Goal: Transaction & Acquisition: Purchase product/service

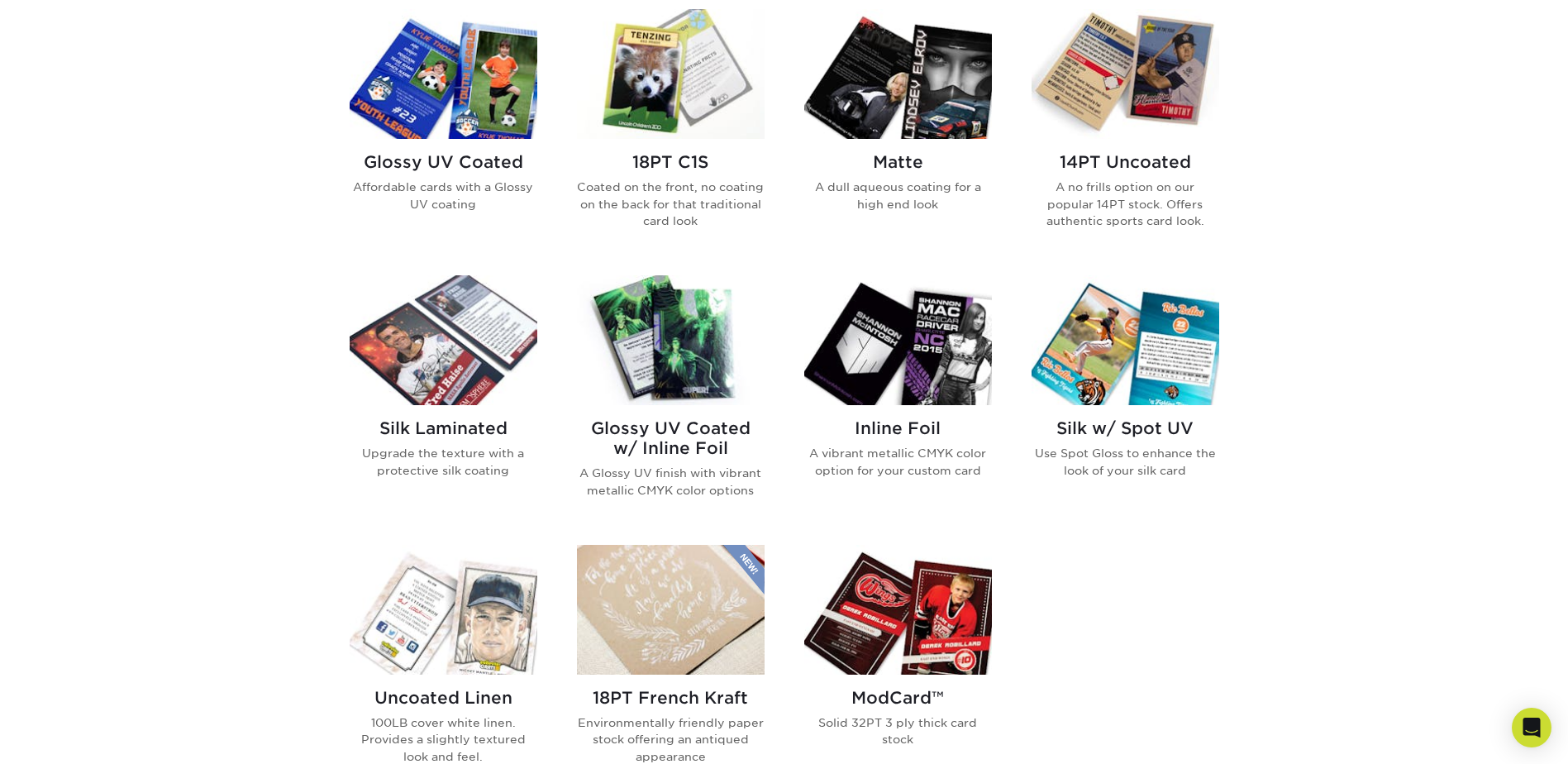
scroll to position [993, 0]
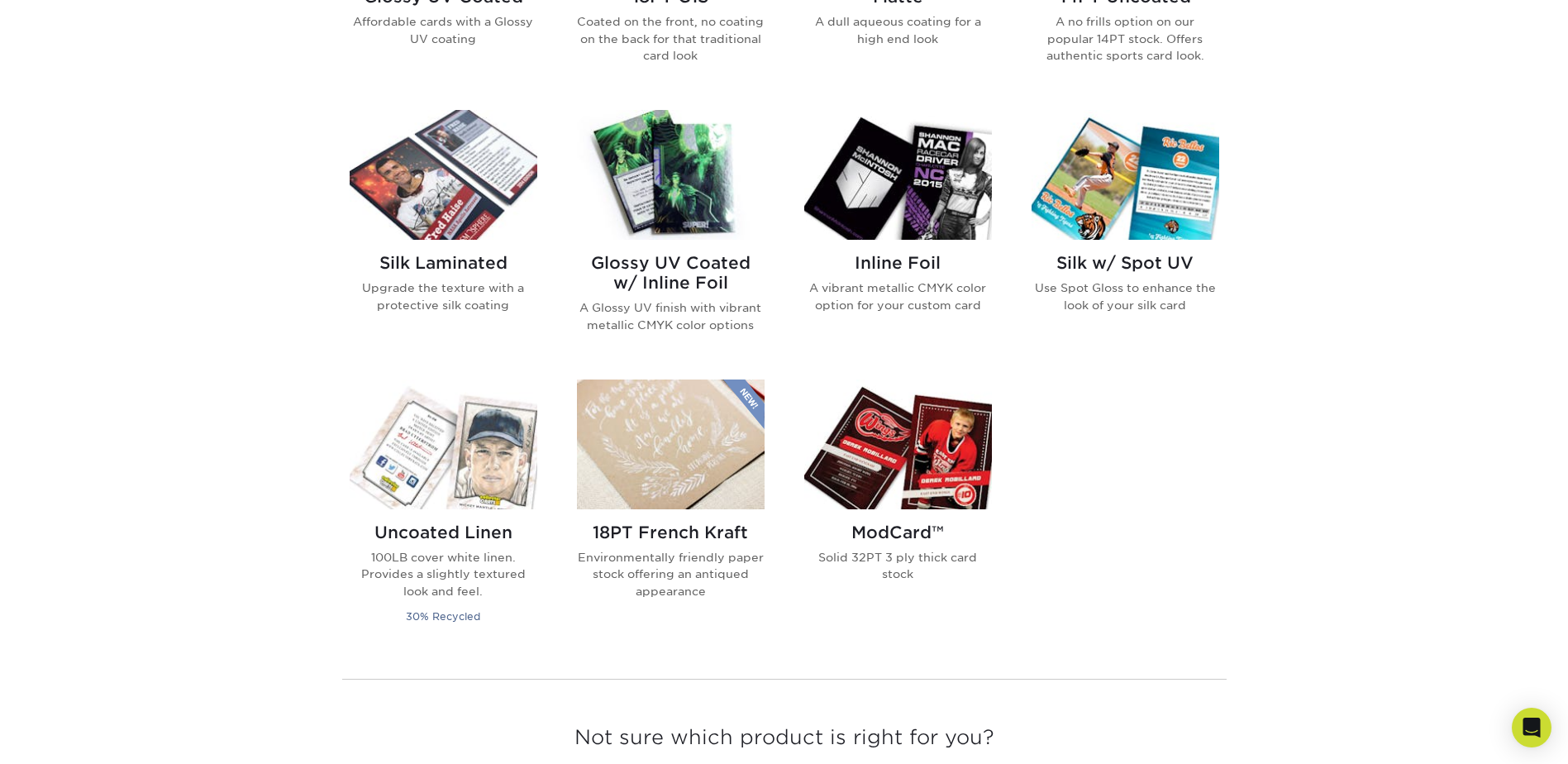
click at [938, 460] on img at bounding box center [898, 444] width 188 height 130
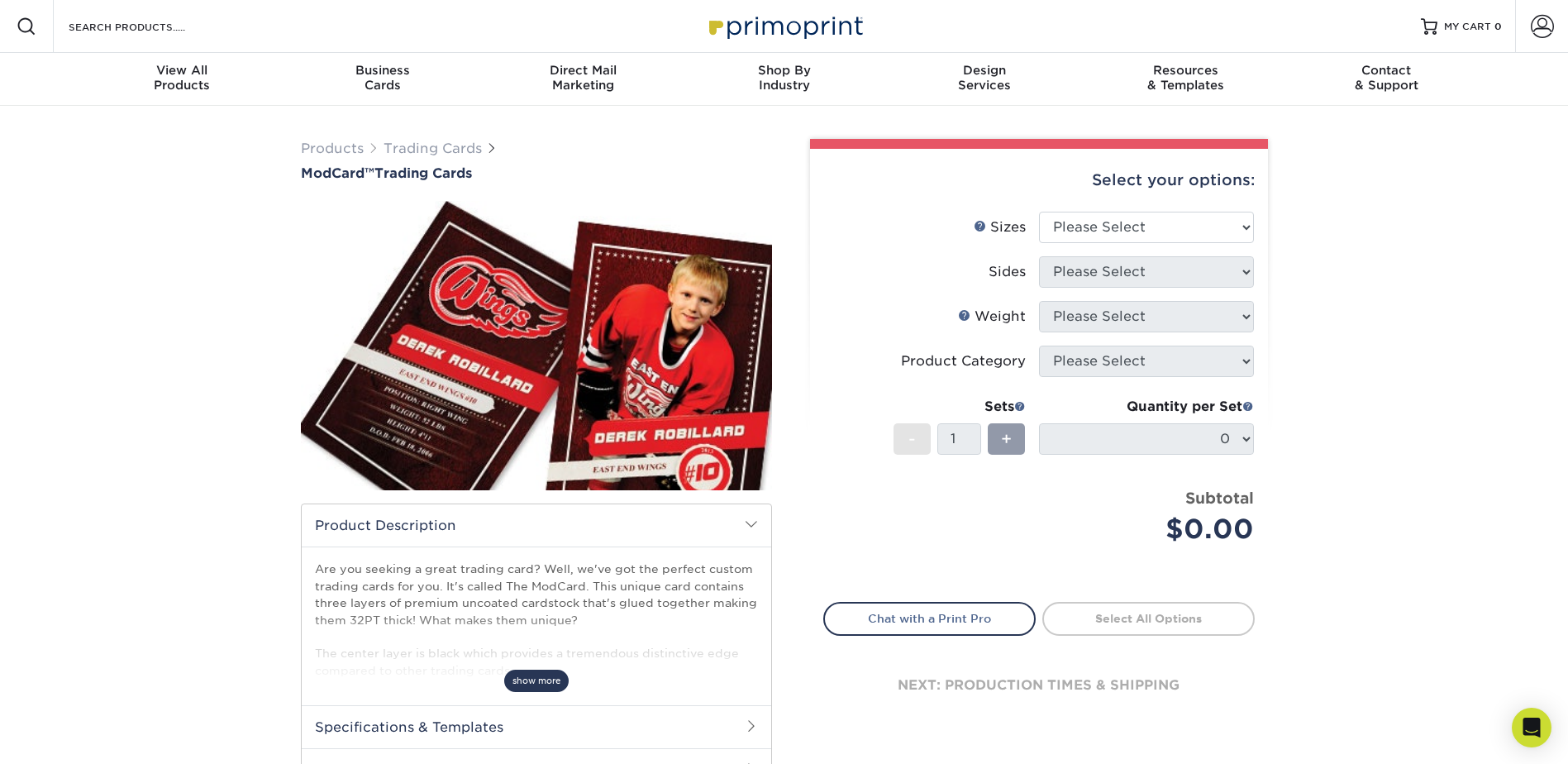
click at [535, 679] on span "show more" at bounding box center [537, 680] width 64 height 22
click at [1074, 222] on select "Please Select 2.5" x 3.5"" at bounding box center [1147, 227] width 215 height 31
select select "2.50x3.50"
click at [1039, 212] on select "Please Select 2.5" x 3.5"" at bounding box center [1147, 227] width 215 height 31
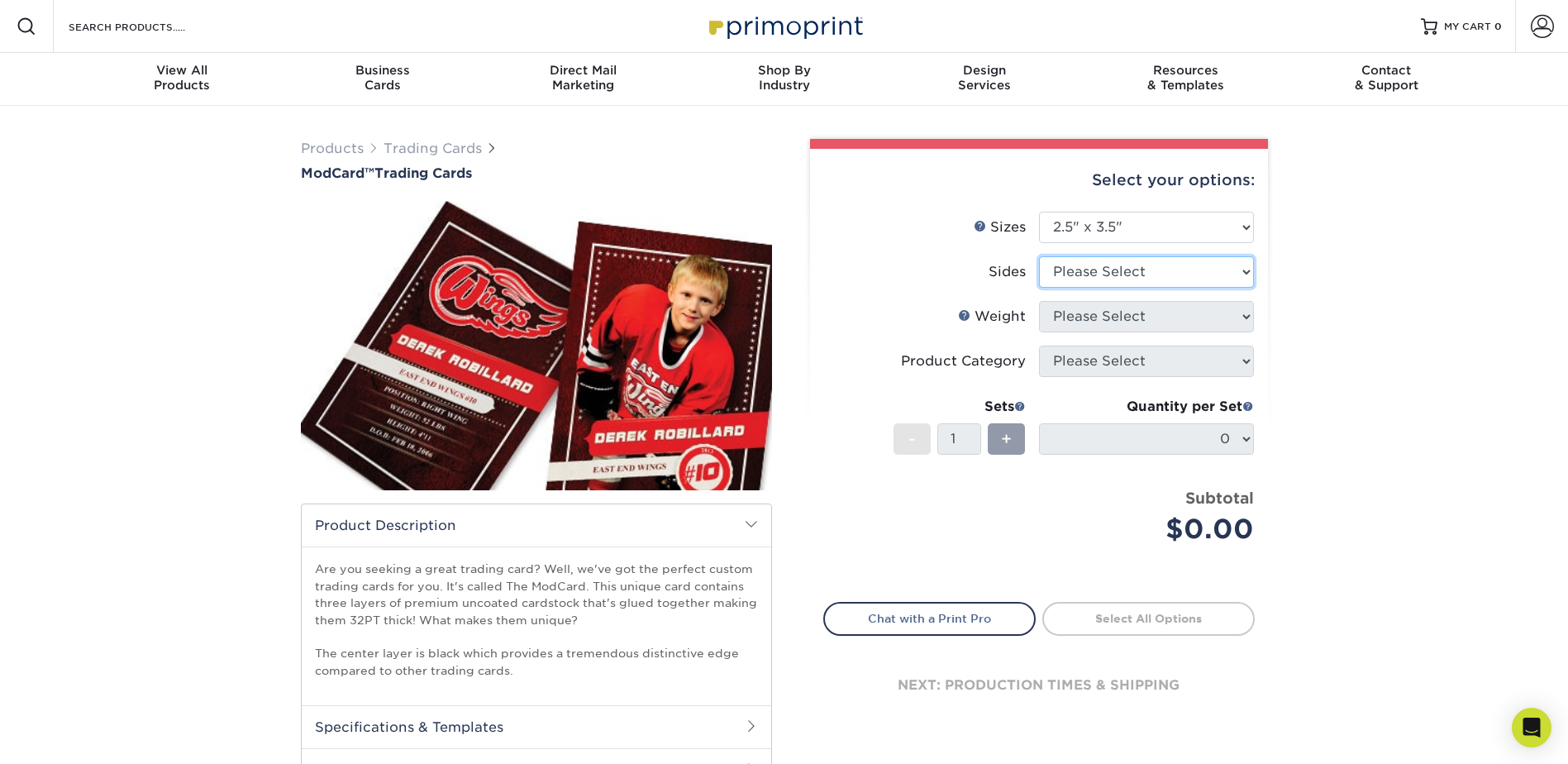
click at [1088, 272] on select "Please Select Print Both Sides Print Front Only" at bounding box center [1147, 272] width 215 height 31
select select "13abbda7-1d64-4f25-8bb2-c179b224825d"
click at [1039, 256] on select "Please Select Print Both Sides Print Front Only" at bounding box center [1147, 272] width 215 height 31
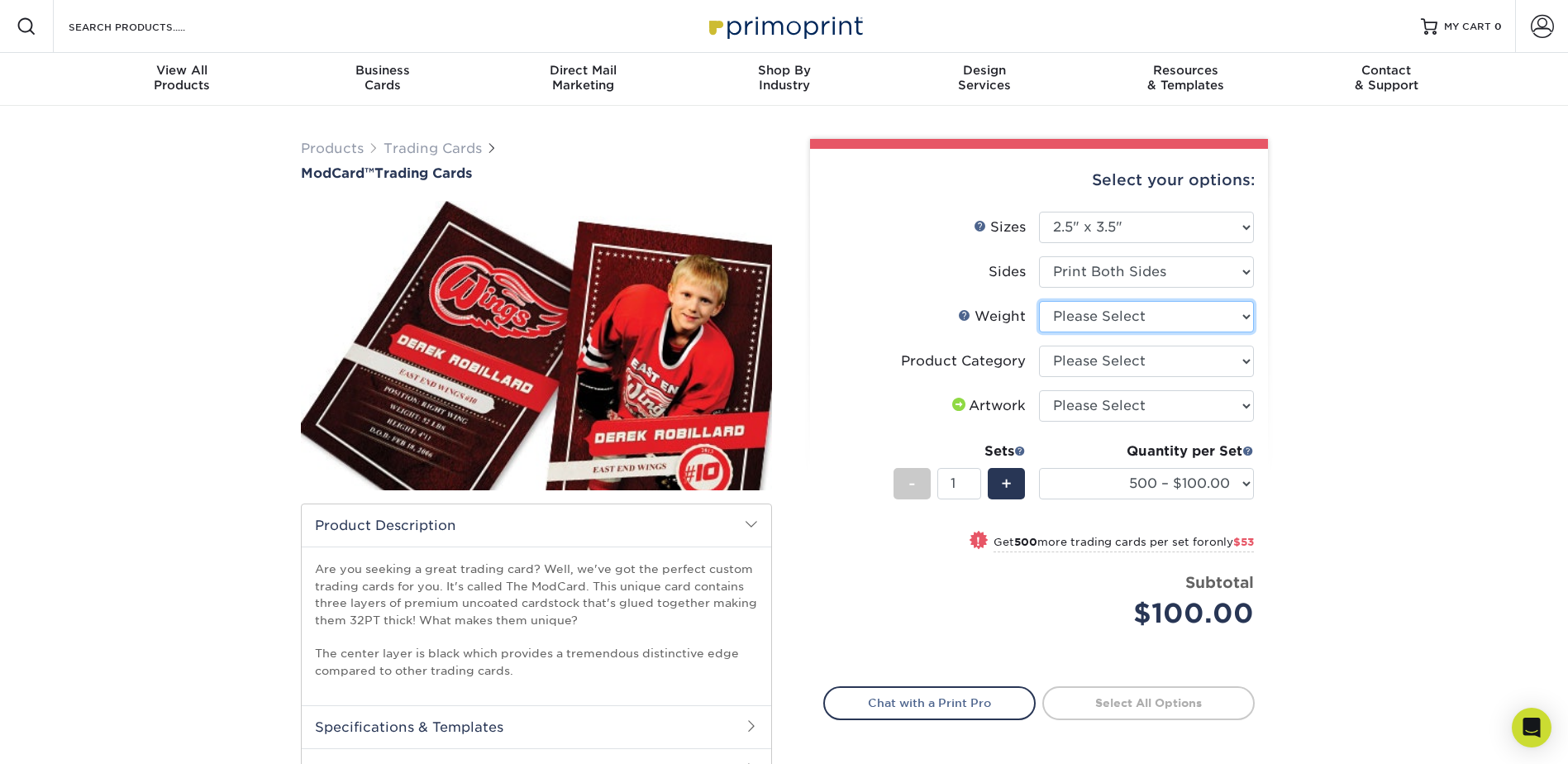
click at [1093, 321] on select "Please Select 32PTUCBLK" at bounding box center [1147, 316] width 215 height 31
select select "32PTUCBLK"
click at [1039, 301] on select "Please Select 32PTUCBLK" at bounding box center [1147, 316] width 215 height 31
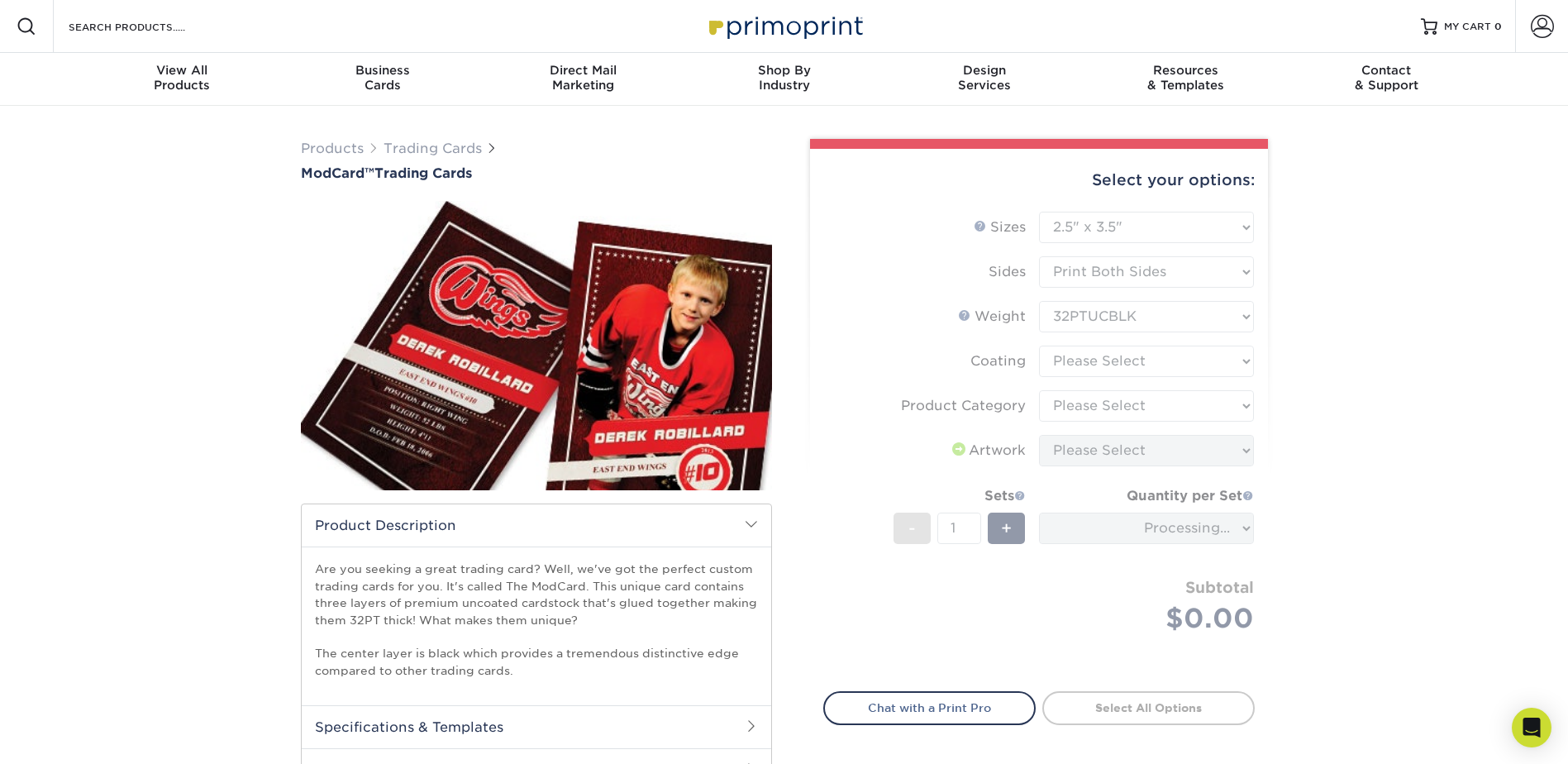
click at [1074, 364] on form "Sizes Help Sizes Please Select 2.5" x 3.5" Sides Please Select Coating" at bounding box center [1039, 442] width 432 height 460
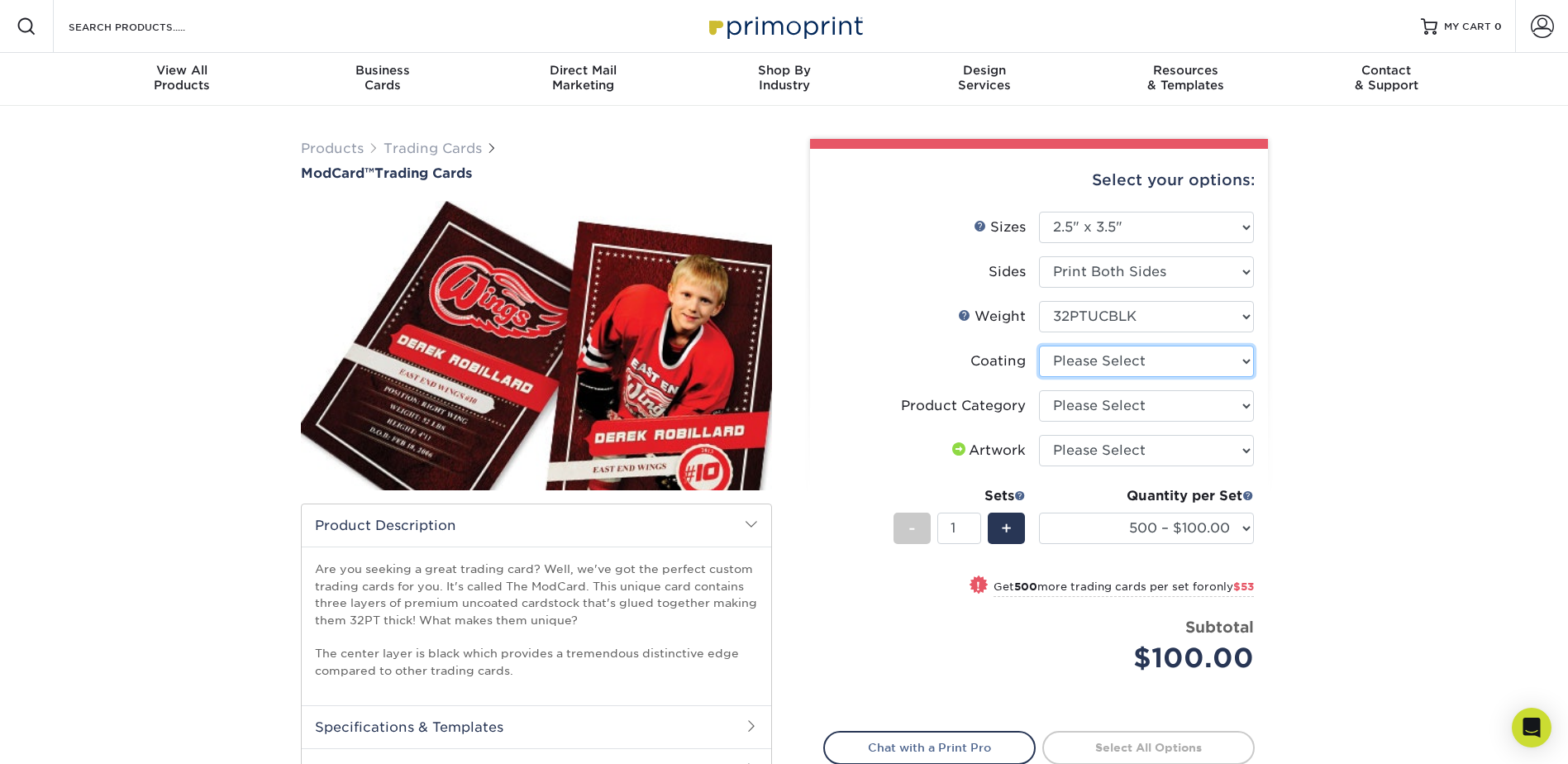
click at [1247, 364] on select at bounding box center [1147, 361] width 215 height 31
select select "3e7618de-abca-4bda-9f97-8b9129e913d8"
click at [1039, 345] on select at bounding box center [1147, 361] width 215 height 31
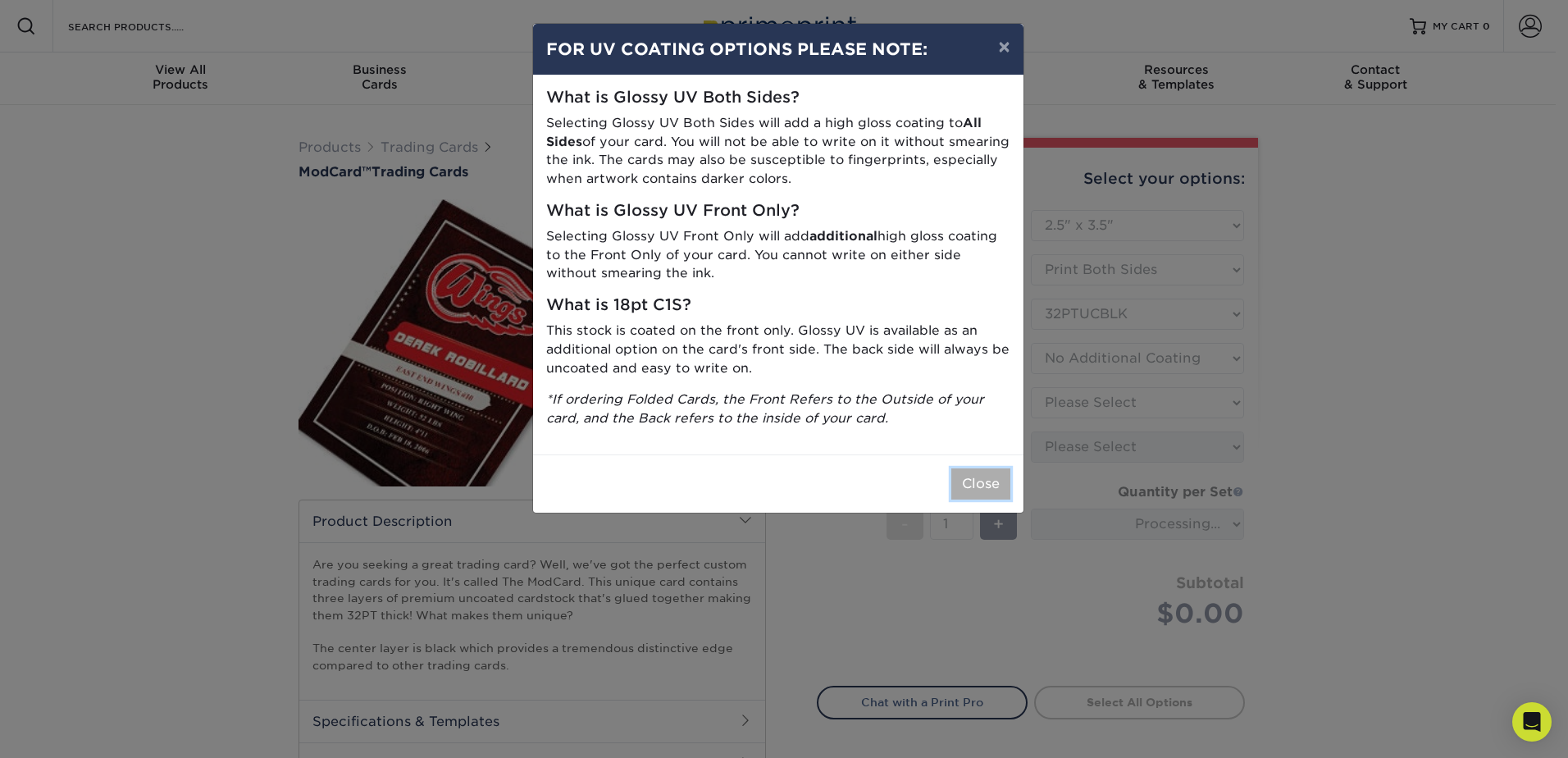
click at [975, 495] on button "Close" at bounding box center [981, 483] width 59 height 31
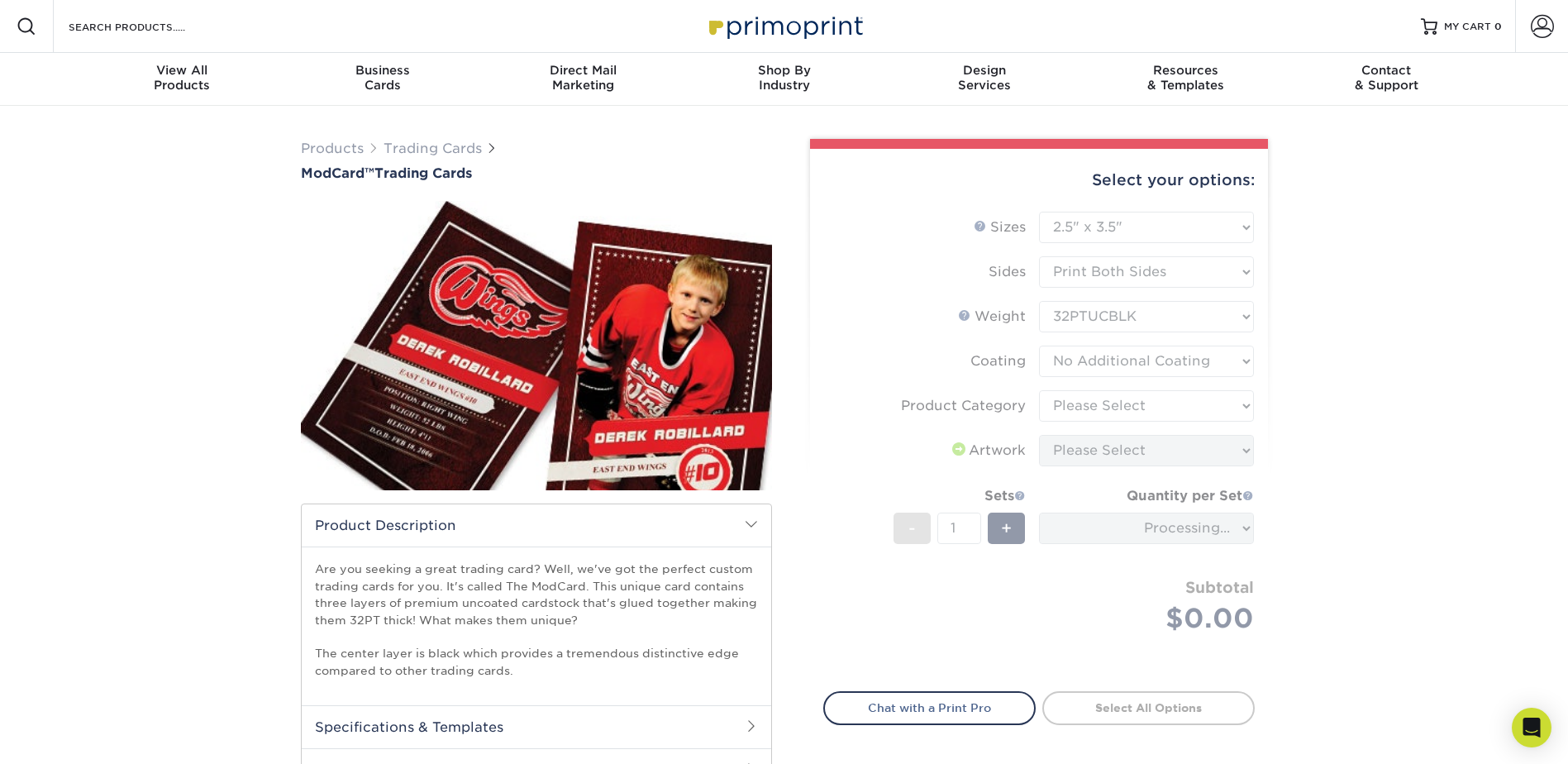
click at [1128, 410] on form "Sizes Help Sizes Please Select 2.5" x 3.5" Sides Please Select Coating" at bounding box center [1039, 442] width 432 height 460
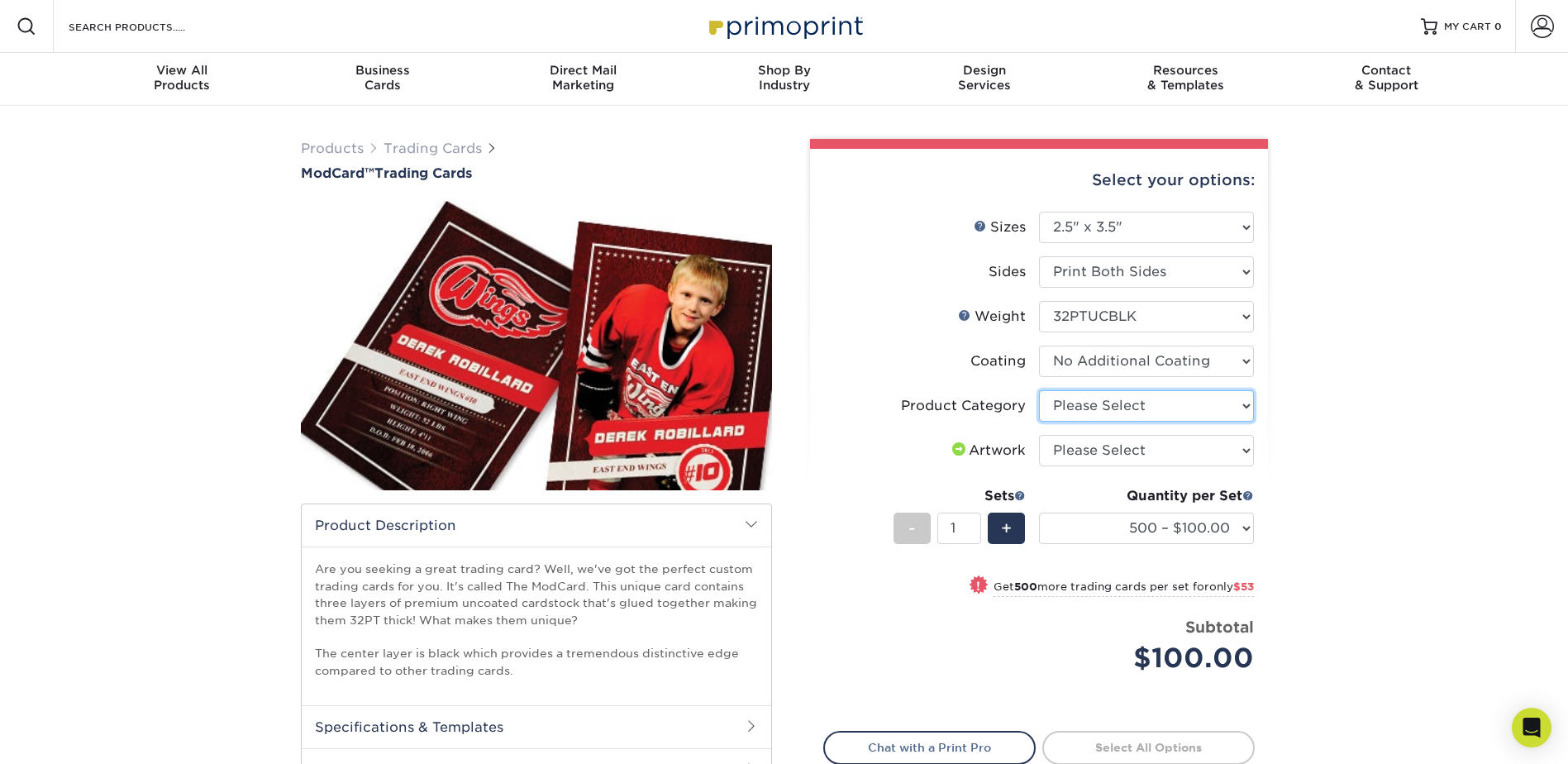
click at [1156, 410] on select "Please Select Trading Cards" at bounding box center [1147, 405] width 215 height 31
click at [1039, 390] on select "Please Select Trading Cards" at bounding box center [1147, 405] width 215 height 31
click at [1142, 454] on select "Please Select I will upload files I need a design - $100" at bounding box center [1147, 451] width 215 height 31
click at [1144, 410] on select "Please Select Trading Cards" at bounding box center [1147, 405] width 215 height 31
select select "c2f9bce9-36c2-409d-b101-c29d9d031e18"
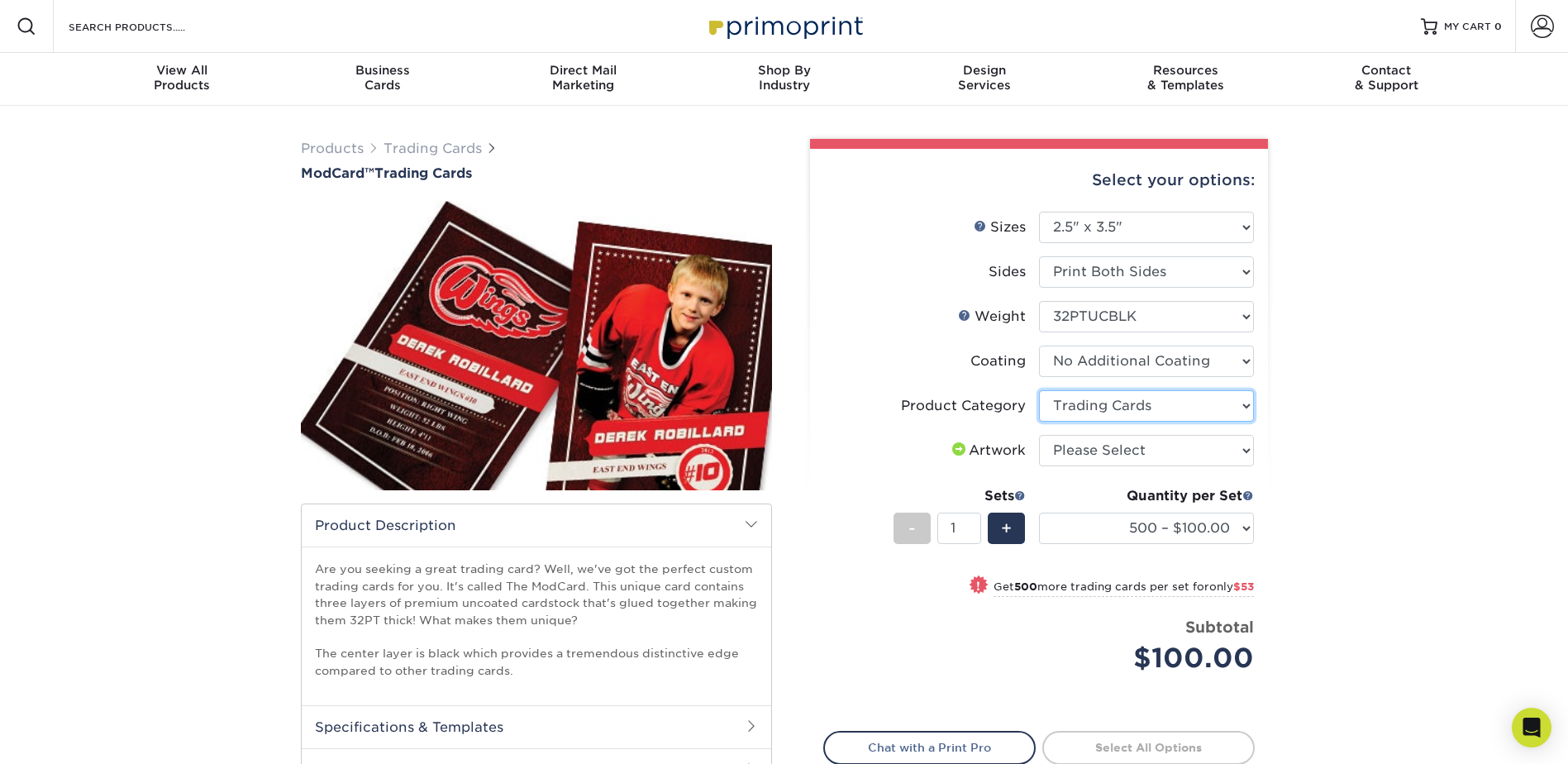
click at [1039, 390] on select "Please Select Trading Cards" at bounding box center [1147, 405] width 215 height 31
click at [1110, 451] on select "Please Select I will upload files I need a design - $100" at bounding box center [1147, 451] width 215 height 31
select select "upload"
click at [1039, 435] on select "Please Select I will upload files I need a design - $100" at bounding box center [1147, 451] width 215 height 31
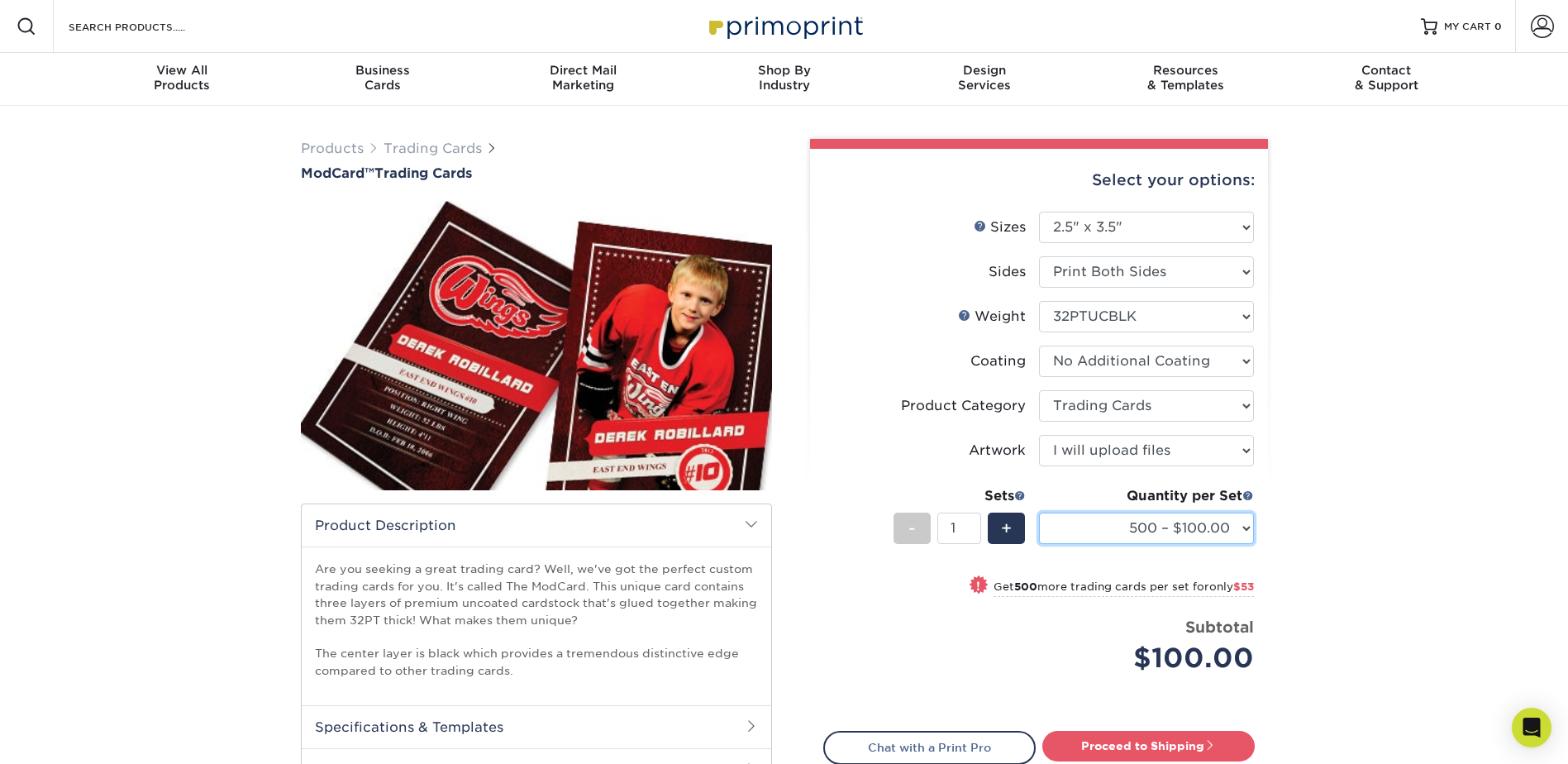
click at [1113, 529] on select "500 – $100.00 1000 – $153.00" at bounding box center [1147, 528] width 215 height 31
select select "1000 – $153.00"
click at [1039, 513] on select "500 – $100.00 1000 – $153.00" at bounding box center [1147, 528] width 215 height 31
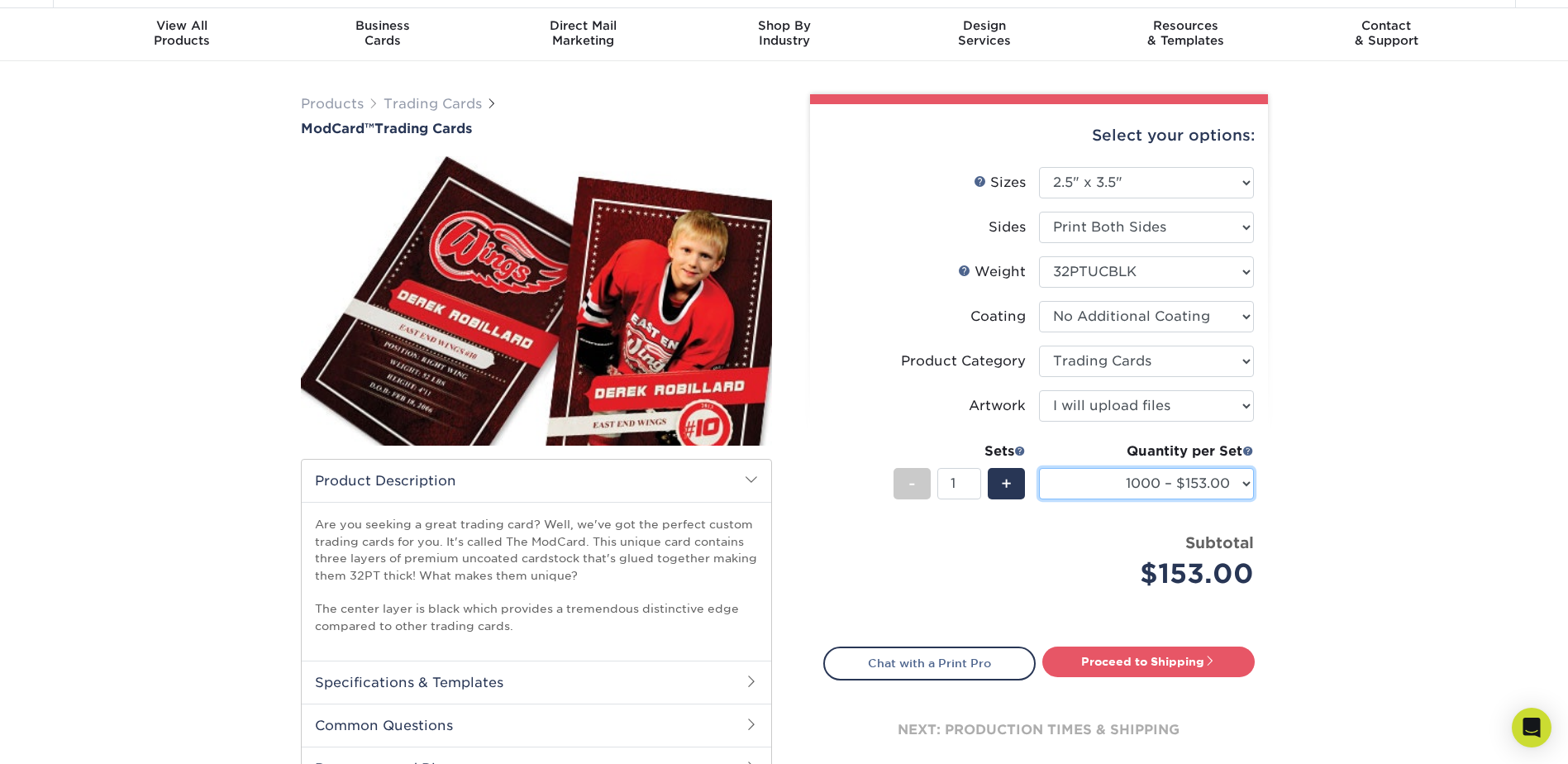
scroll to position [83, 0]
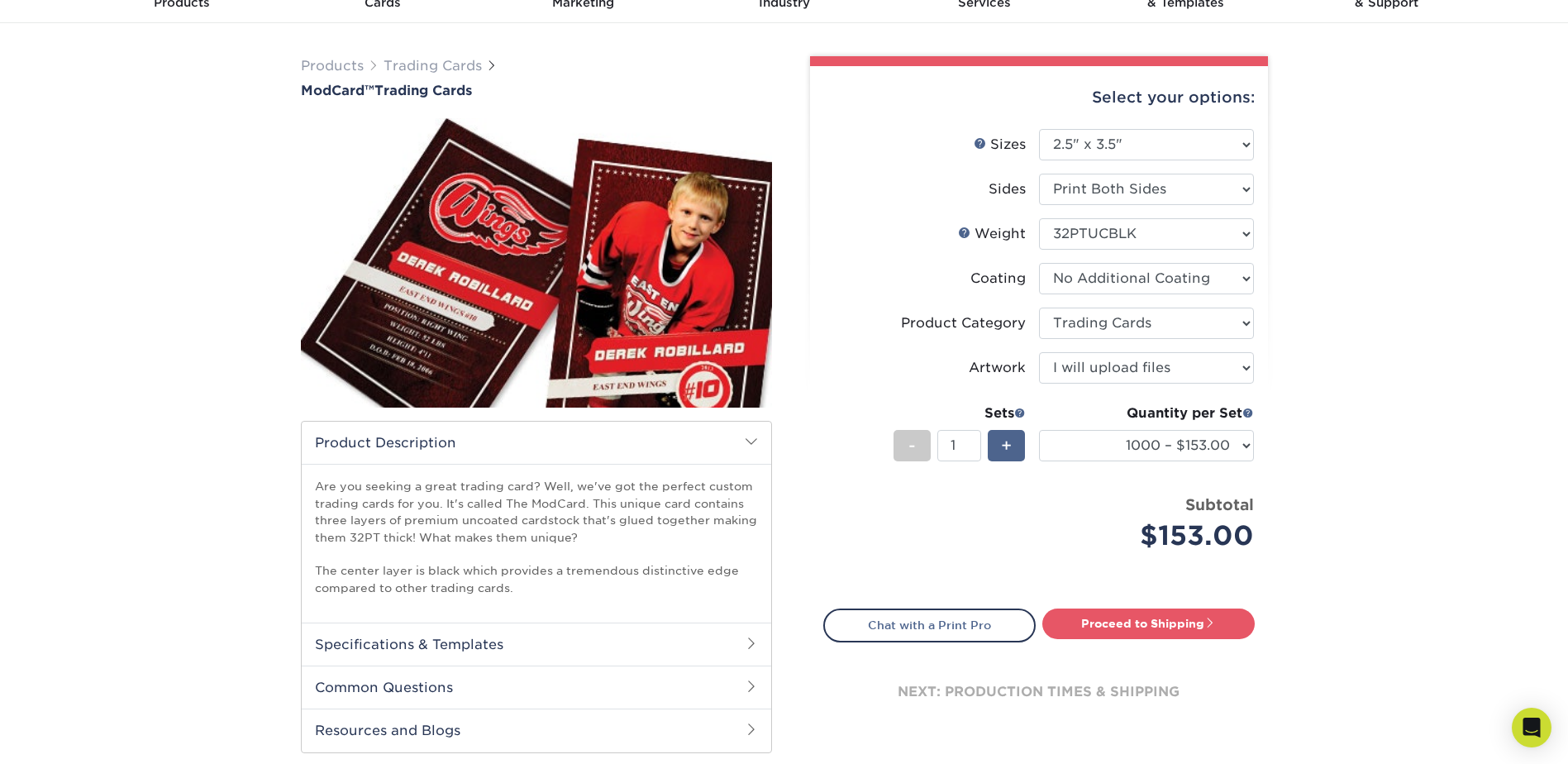
click at [1012, 446] on span "+" at bounding box center [1006, 446] width 11 height 25
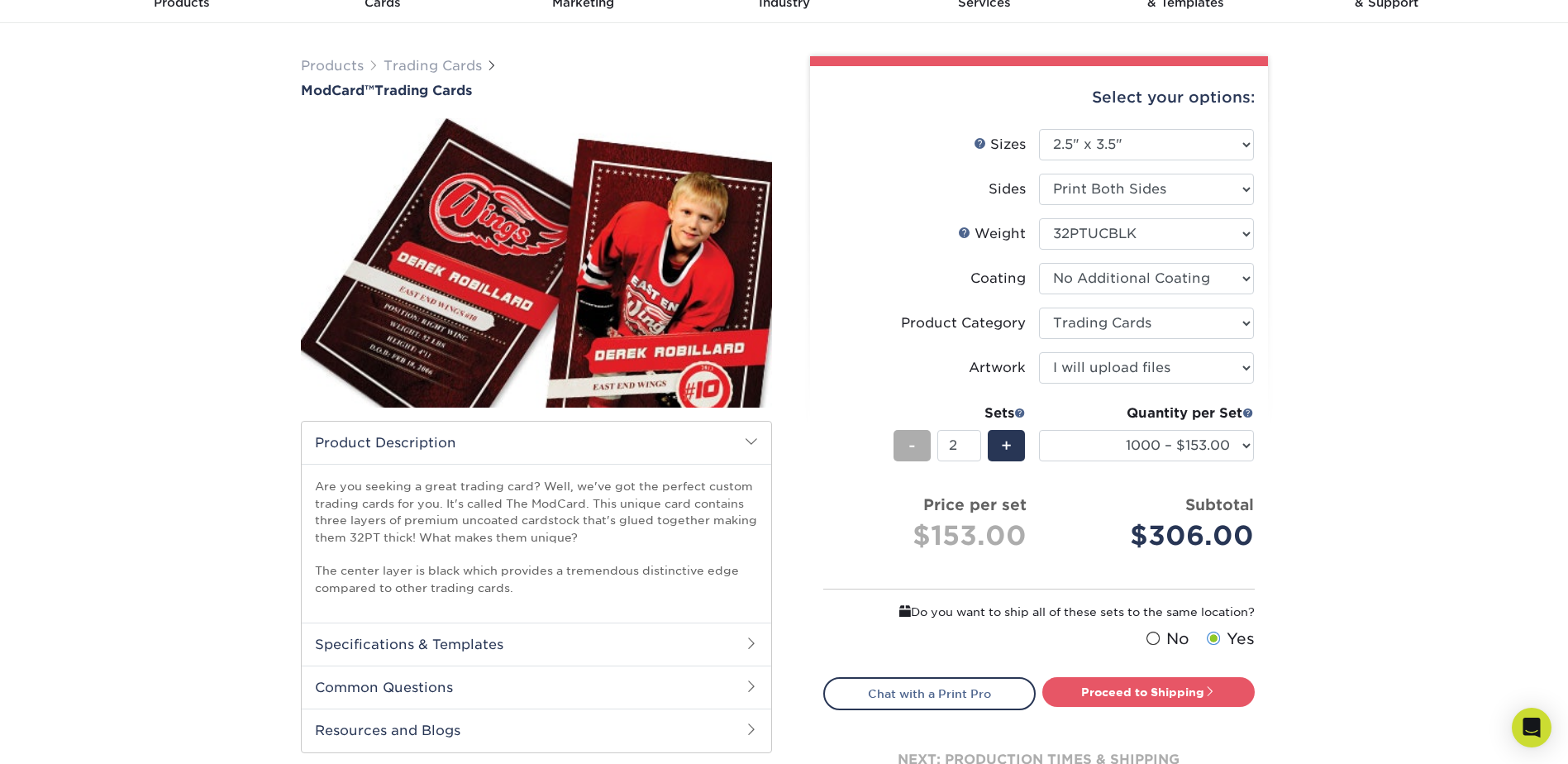
click at [914, 449] on span "-" at bounding box center [912, 446] width 7 height 25
type input "1"
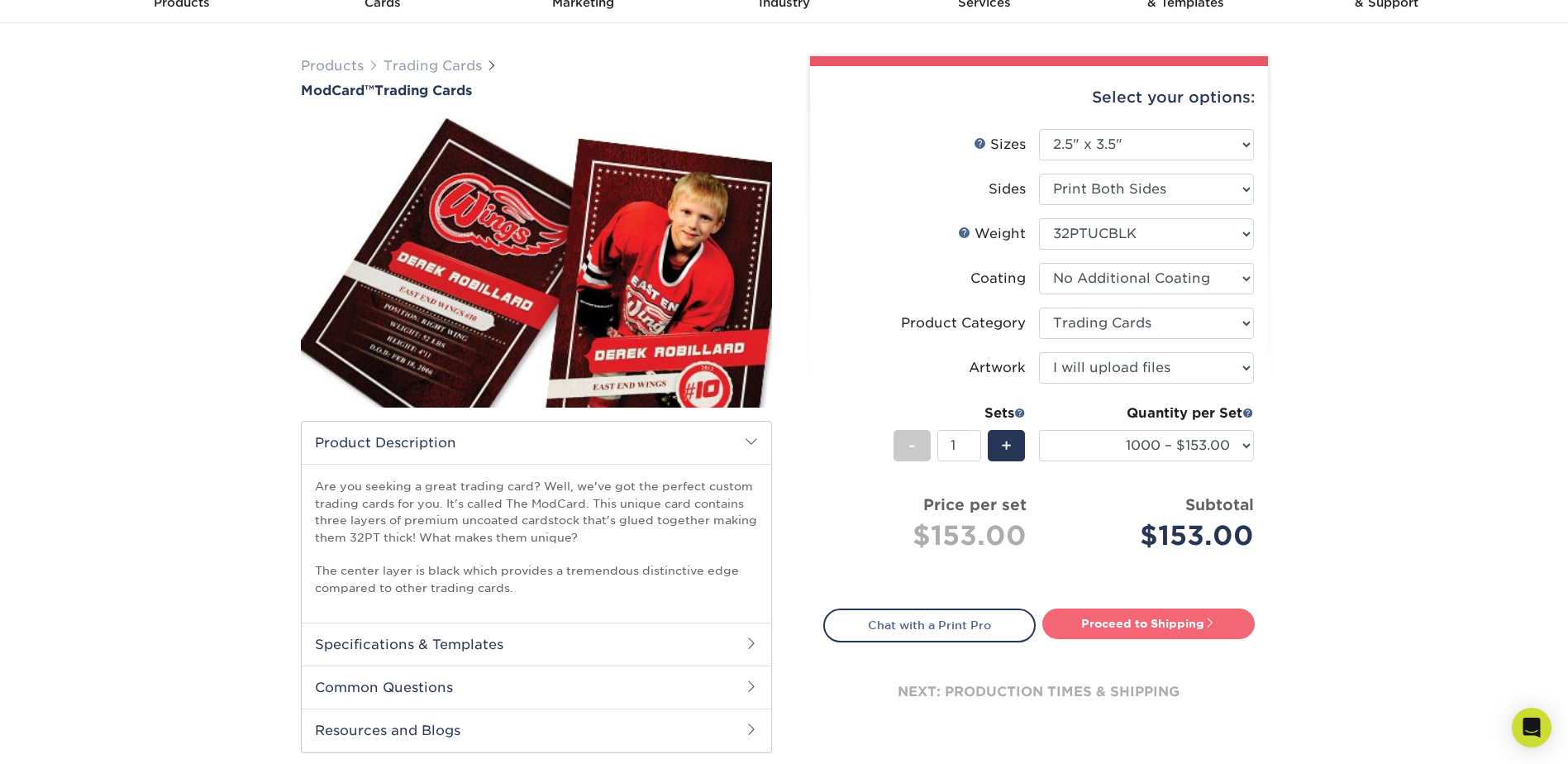
click at [1175, 635] on link "Proceed to Shipping" at bounding box center [1148, 623] width 213 height 29
type input "Set 1"
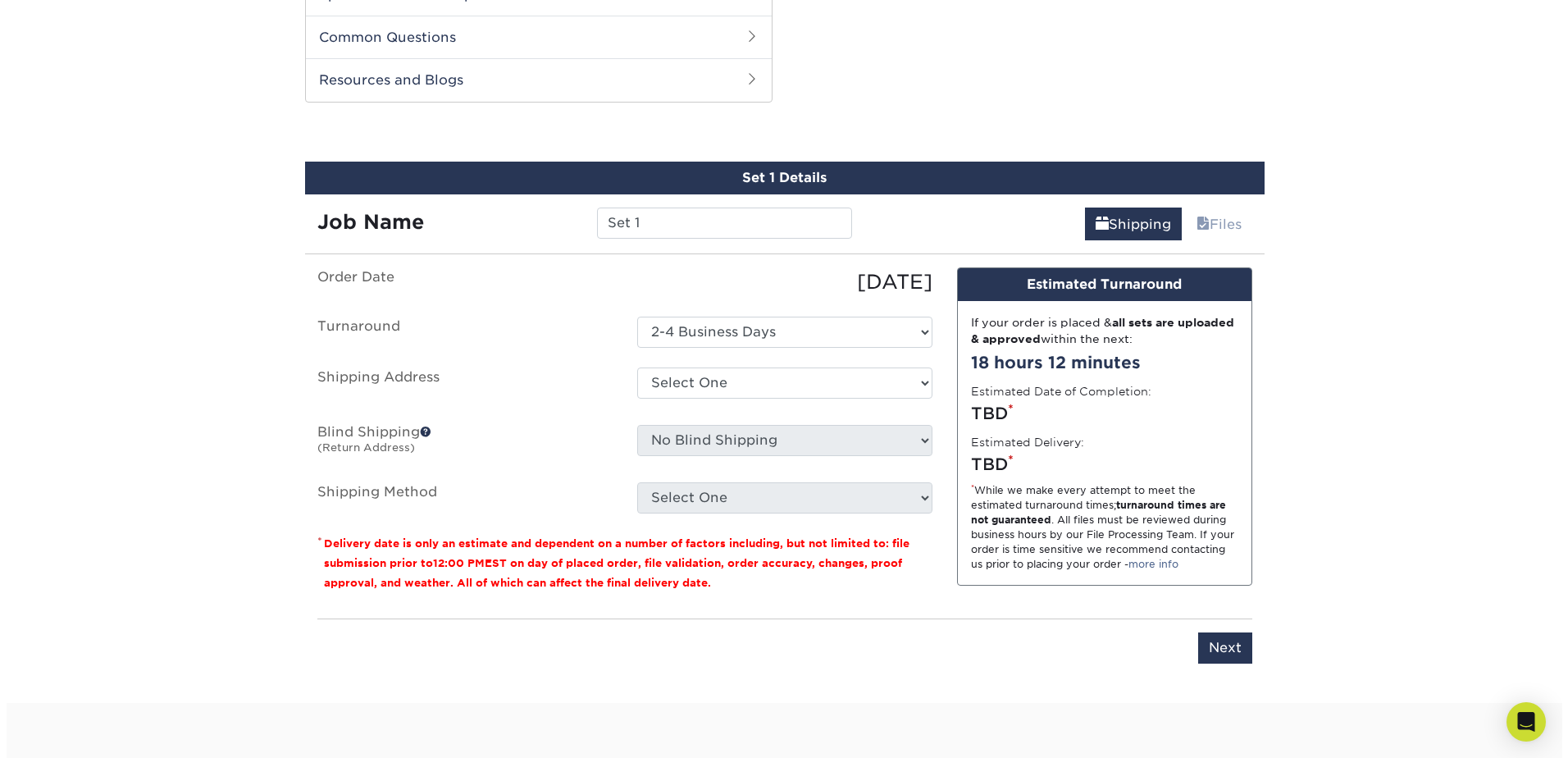
scroll to position [749, 0]
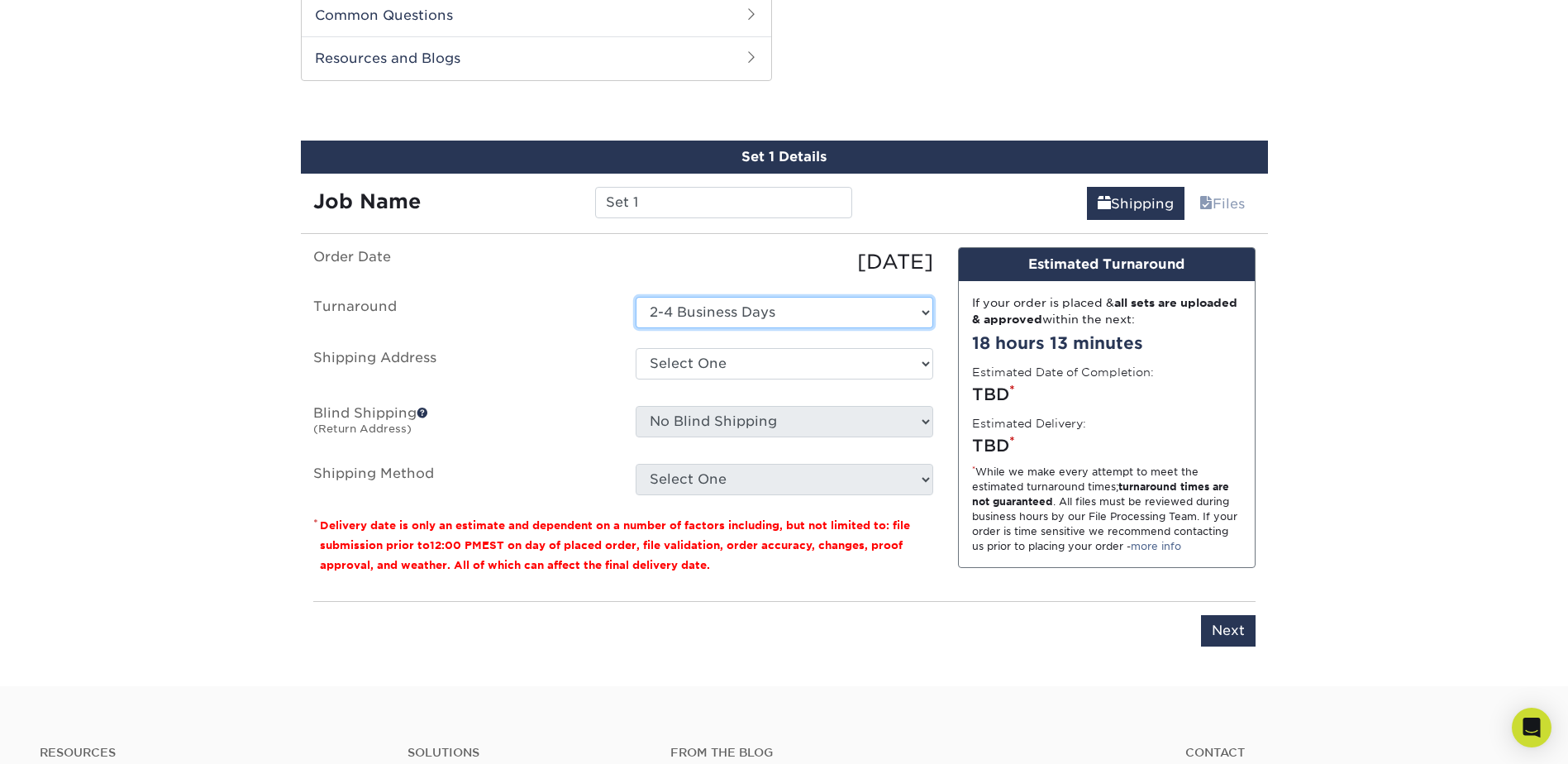
click at [890, 313] on select "Select One 2-4 Business Days" at bounding box center [784, 313] width 297 height 31
select select "-1"
click at [635, 297] on select "Select One 2-4 Business Days" at bounding box center [784, 313] width 297 height 31
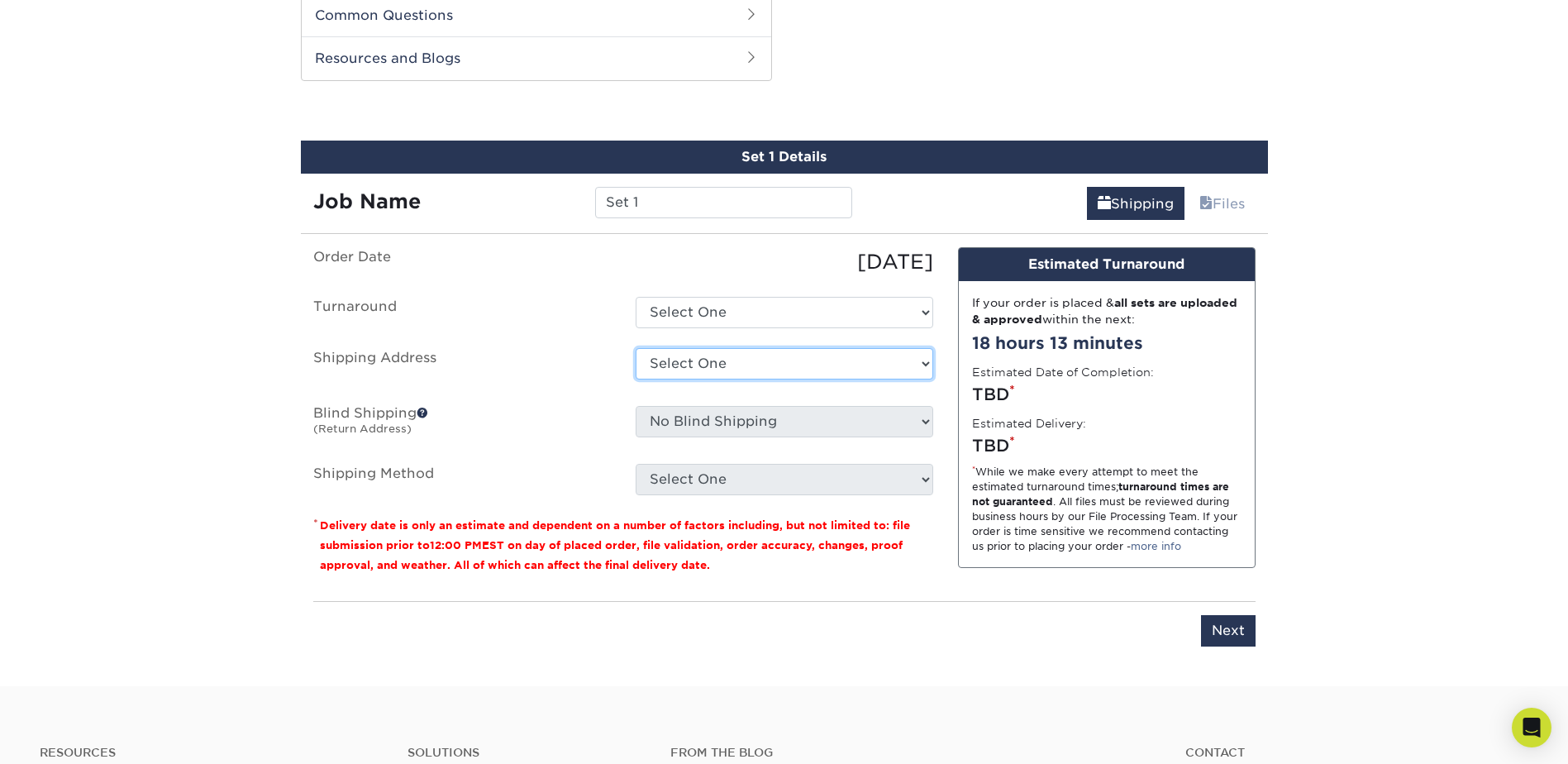
click at [829, 363] on select "Select One + Add New Address - Login" at bounding box center [784, 363] width 297 height 31
select select "newaddress"
click at [635, 348] on select "Select One + Add New Address - Login" at bounding box center [784, 363] width 297 height 31
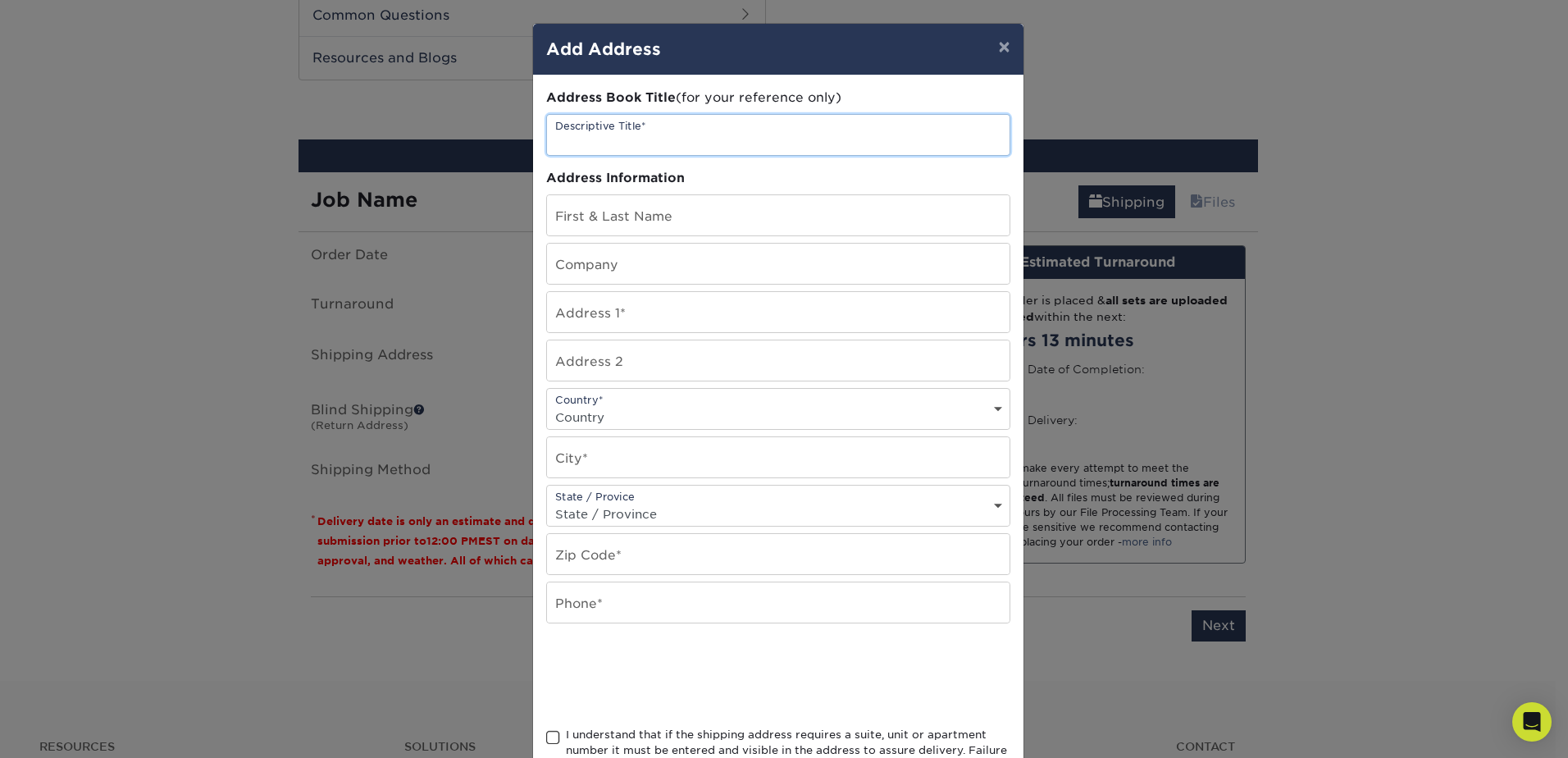
click at [641, 139] on input "text" at bounding box center [779, 135] width 463 height 41
click at [610, 214] on input "text" at bounding box center [779, 216] width 463 height 41
type input "Pasini"
type input "15028593850"
drag, startPoint x: 618, startPoint y: 219, endPoint x: 514, endPoint y: 219, distance: 104.0
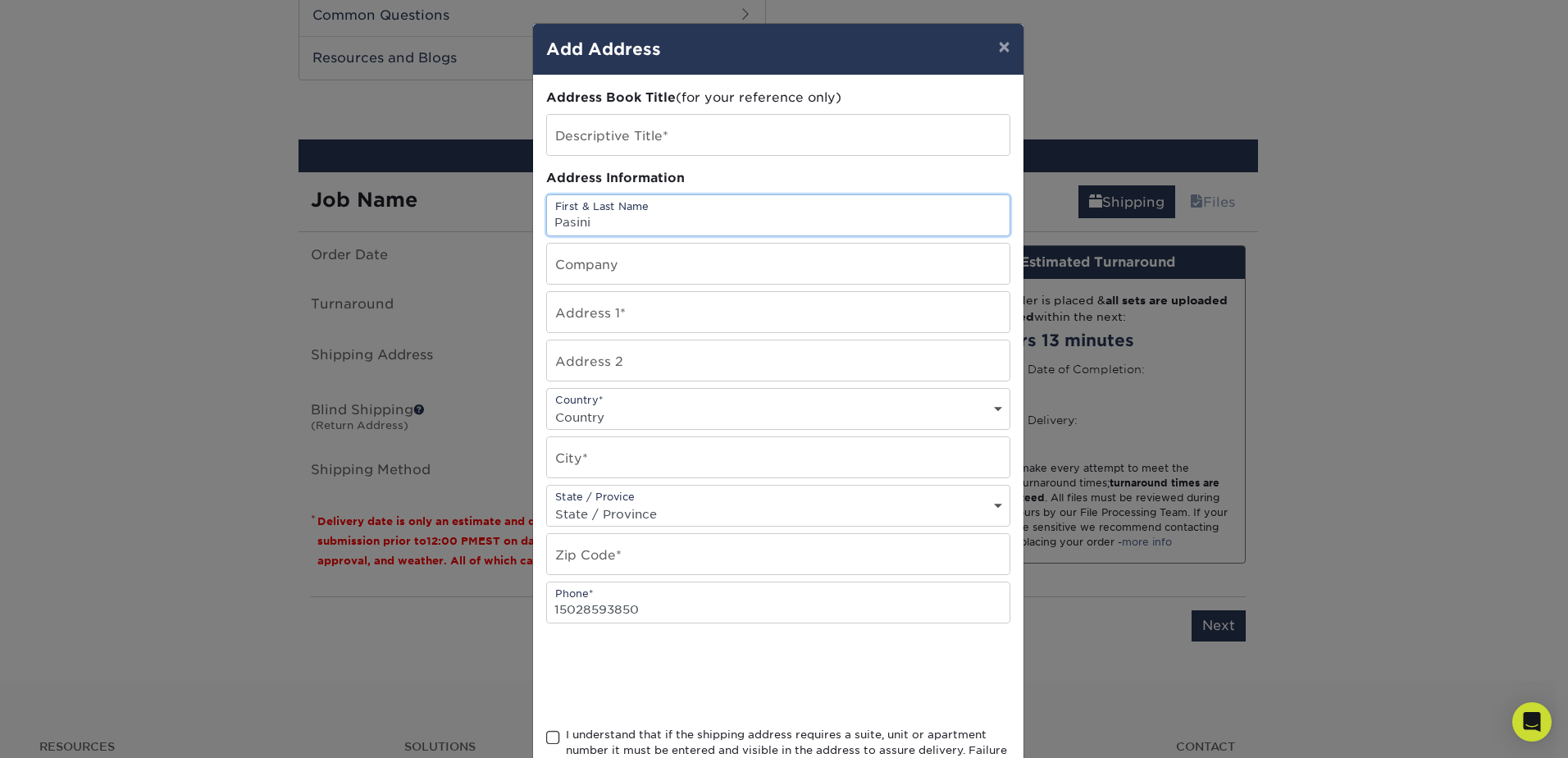
click at [514, 219] on div "× Add Address Address Book Title (for your reference only) Descriptive Title* A…" at bounding box center [784, 379] width 1568 height 758
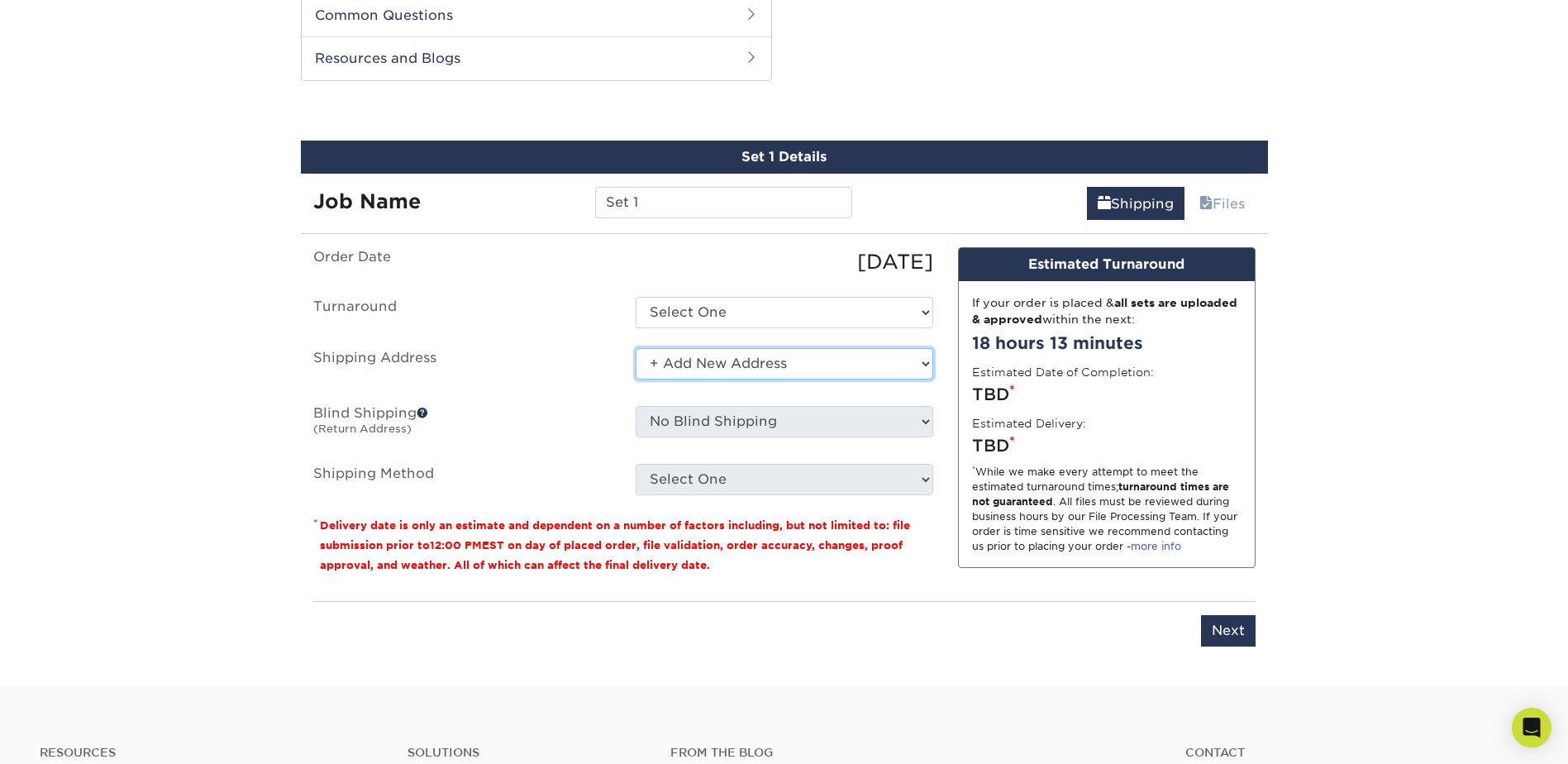
click at [739, 366] on select "Select One + Add New Address - Login" at bounding box center [784, 363] width 297 height 31
click at [635, 348] on select "Select One + Add New Address - Login" at bounding box center [784, 363] width 297 height 31
click at [704, 369] on select "Select One + Add New Address - Login" at bounding box center [784, 363] width 297 height 31
click at [635, 348] on select "Select One + Add New Address - Login" at bounding box center [784, 363] width 297 height 31
click at [703, 362] on select "Select One + Add New Address - Login" at bounding box center [784, 363] width 297 height 31
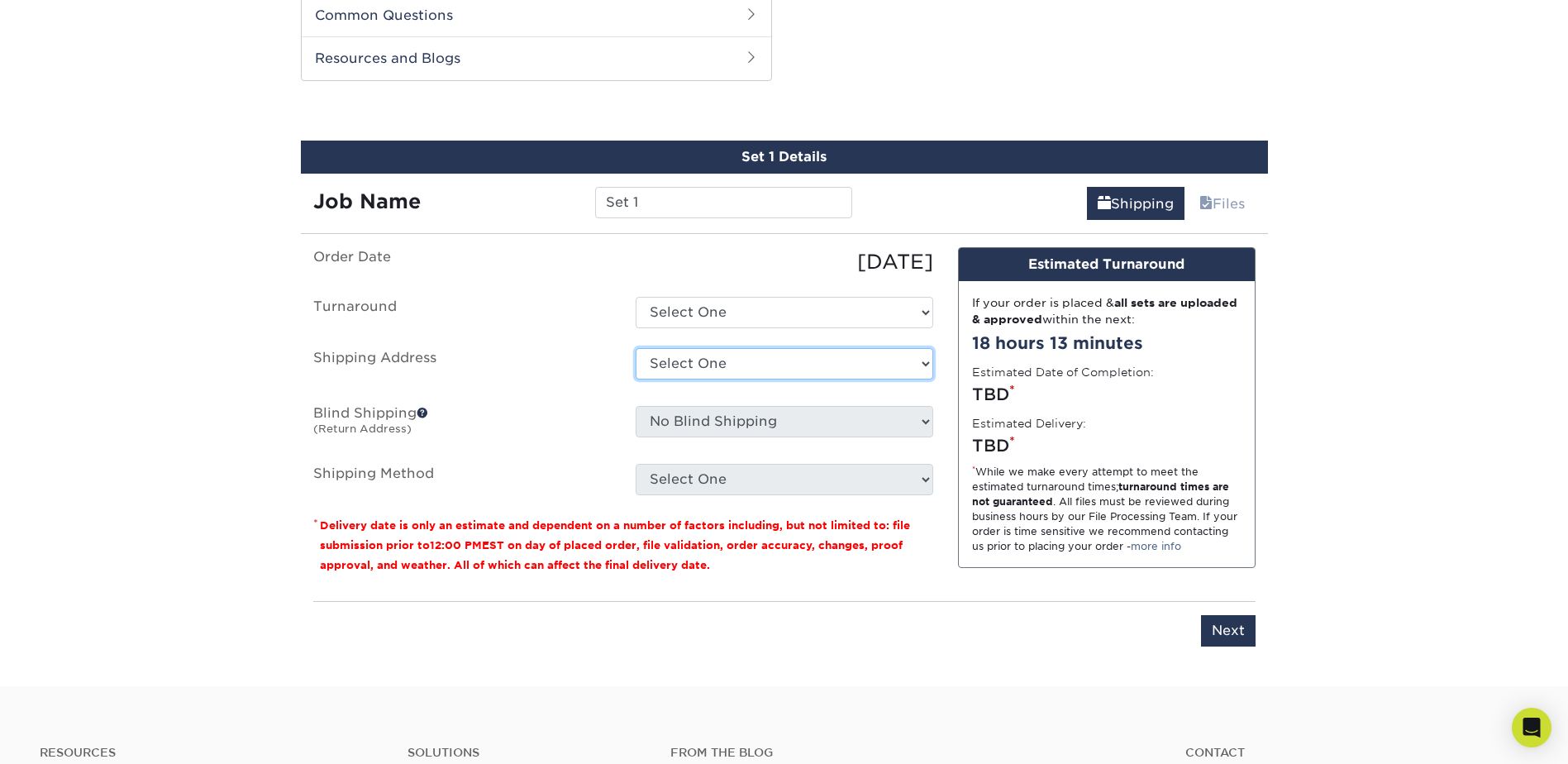
select select "newaddress"
click at [635, 348] on select "Select One + Add New Address - Login" at bounding box center [784, 363] width 297 height 31
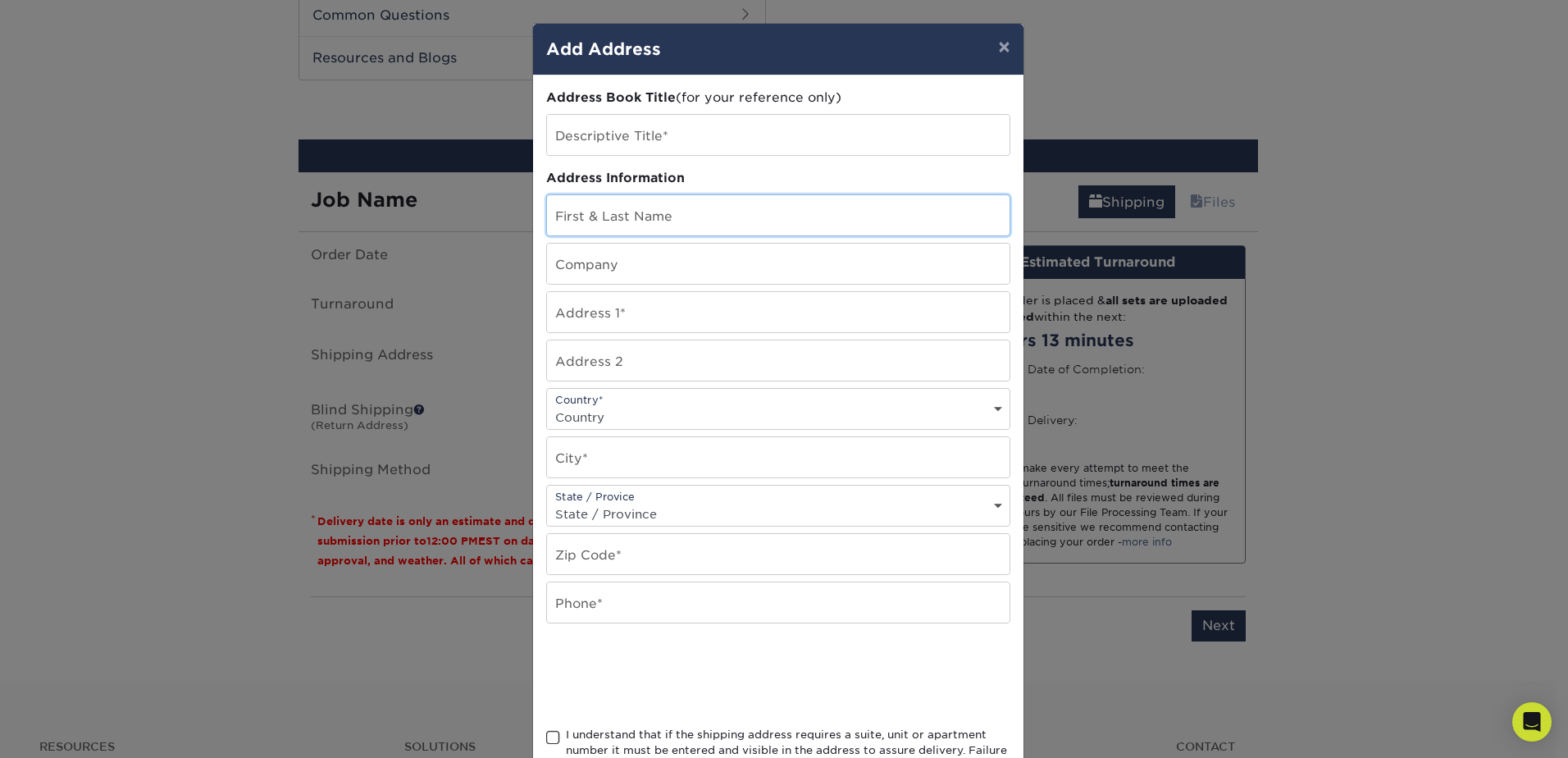
click at [575, 224] on input "text" at bounding box center [779, 216] width 463 height 41
type input "[PERSON_NAME]"
type input "Blasters Tool Supply Co., Inc."
type input "[STREET_ADDRESS]"
select select "US"
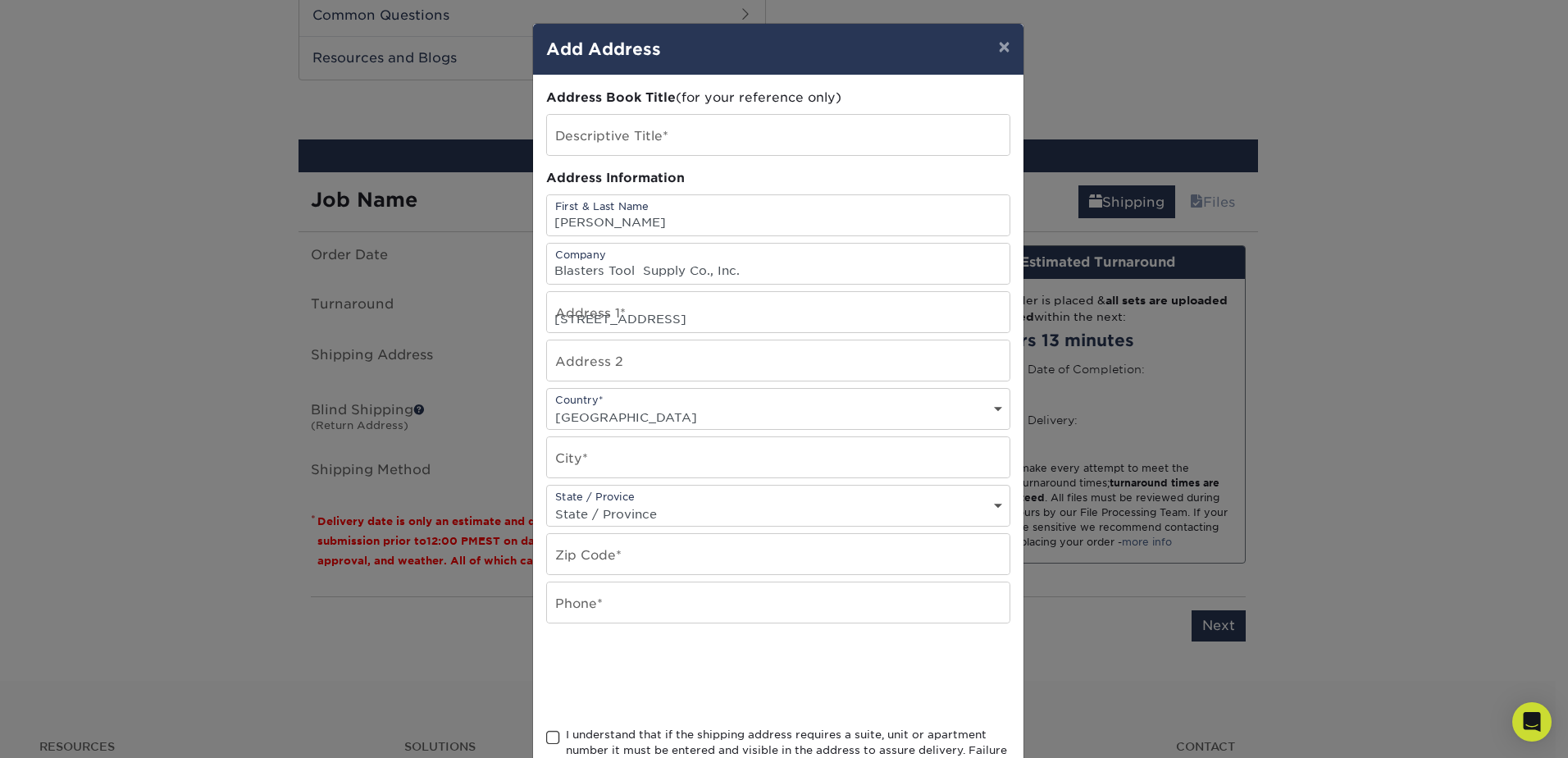
type input "Lawrenceburg"
select select "KY"
type input "40342"
type input "5028593850"
click at [547, 739] on span at bounding box center [554, 739] width 14 height 16
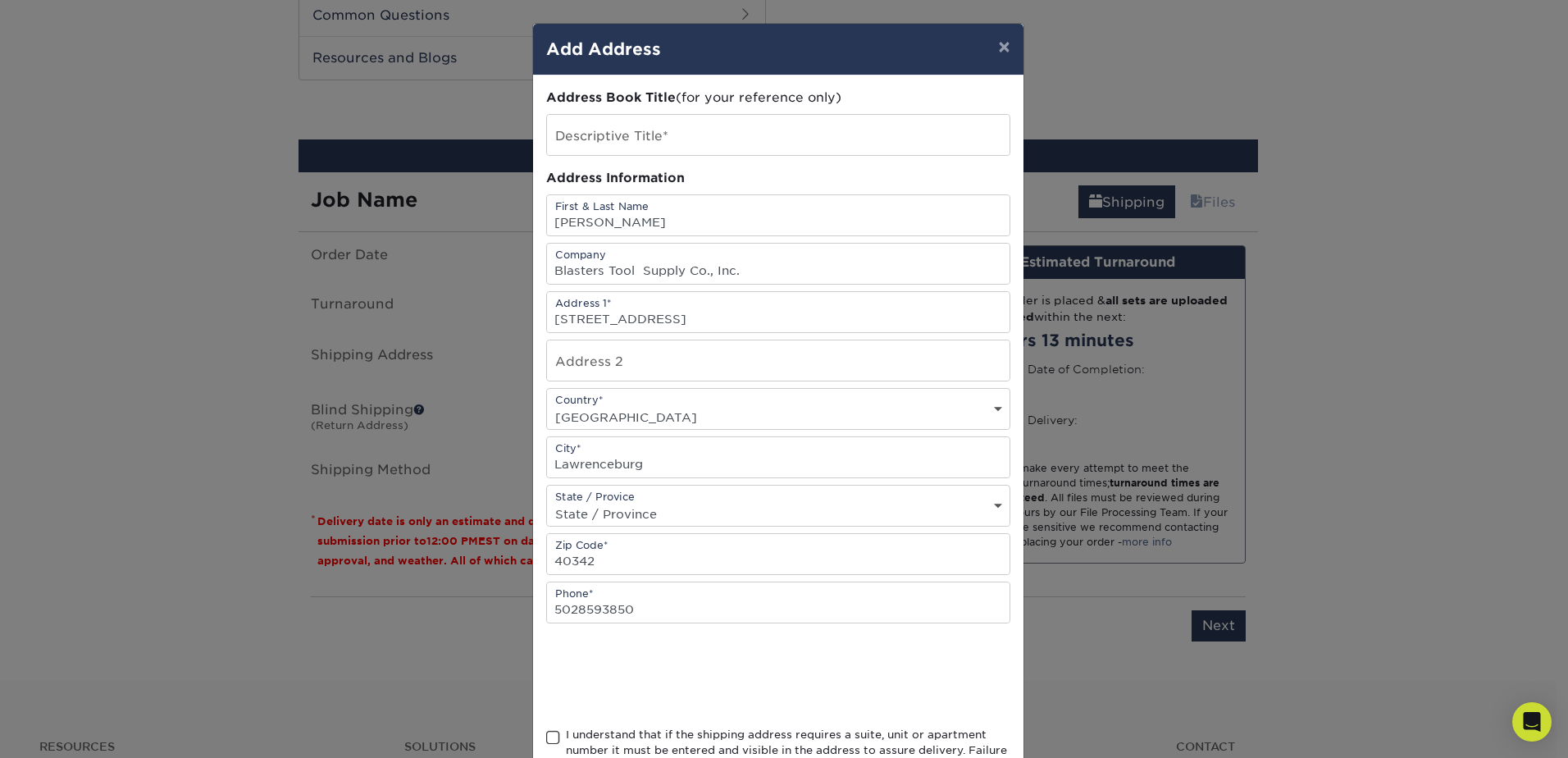
click at [0, 0] on input "I understand that if the shipping address requires a suite, unit or apartment n…" at bounding box center [0, 0] width 0 height 0
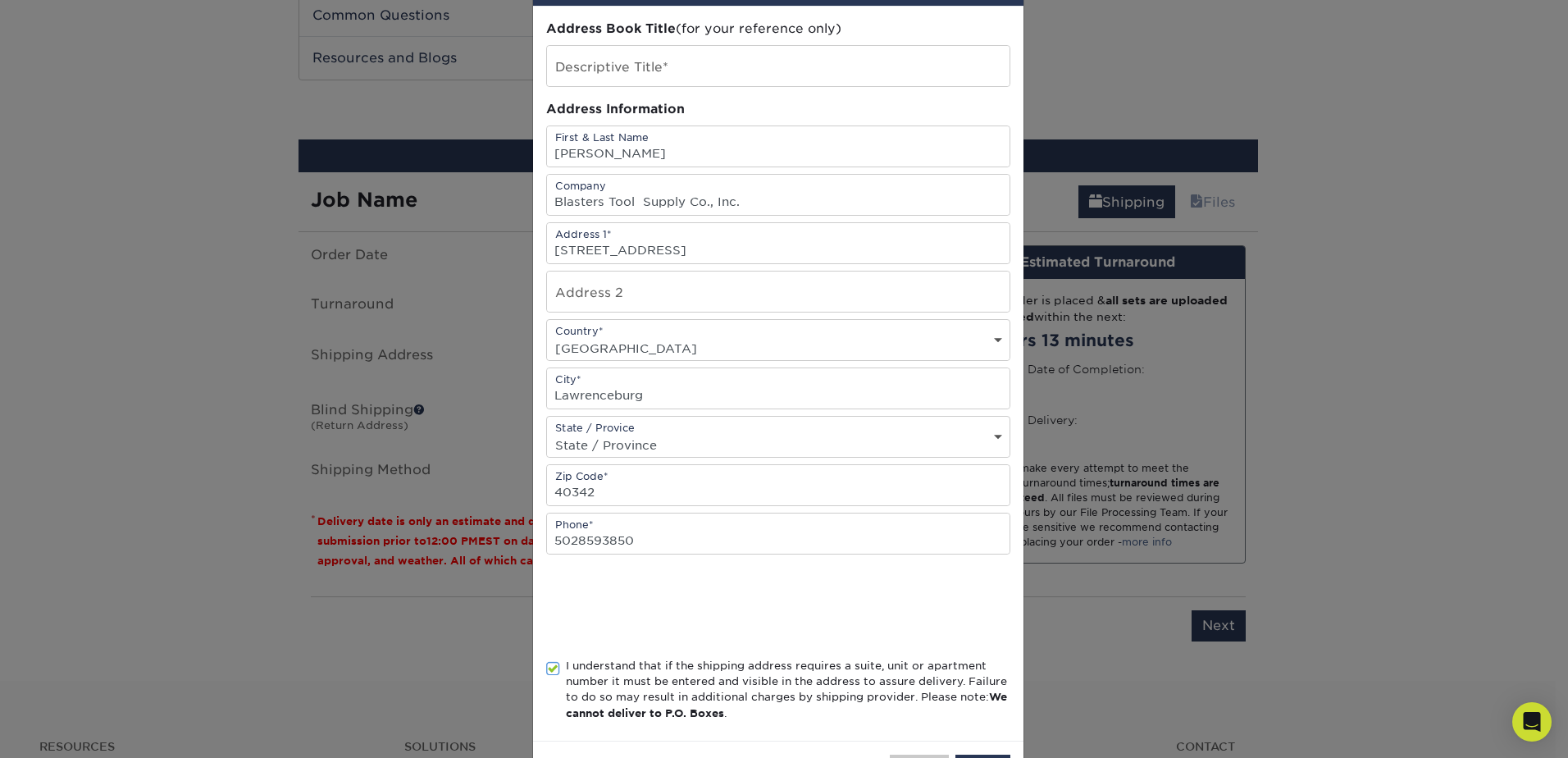
scroll to position [133, 0]
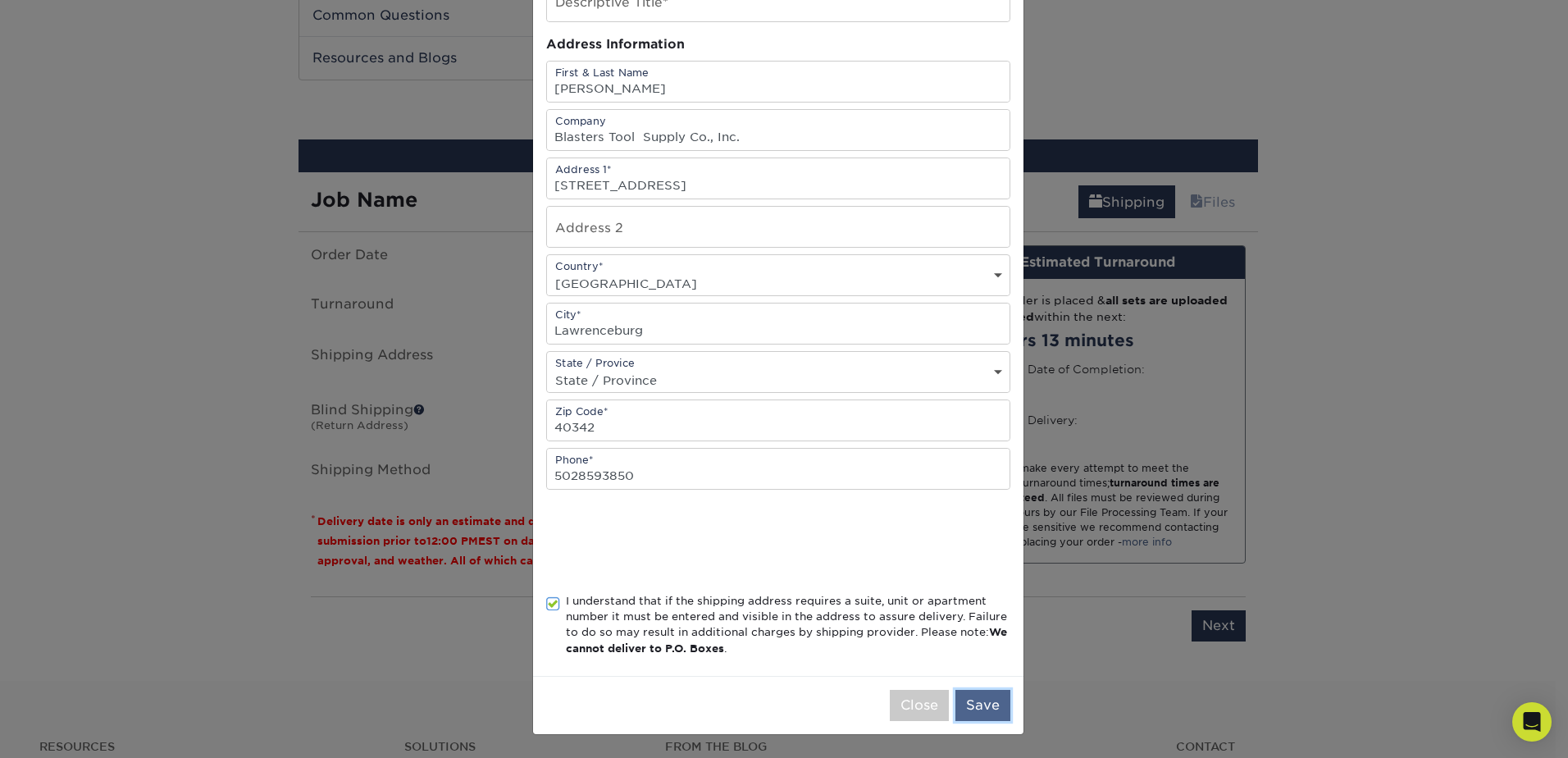
click at [973, 710] on button "Save" at bounding box center [983, 705] width 55 height 31
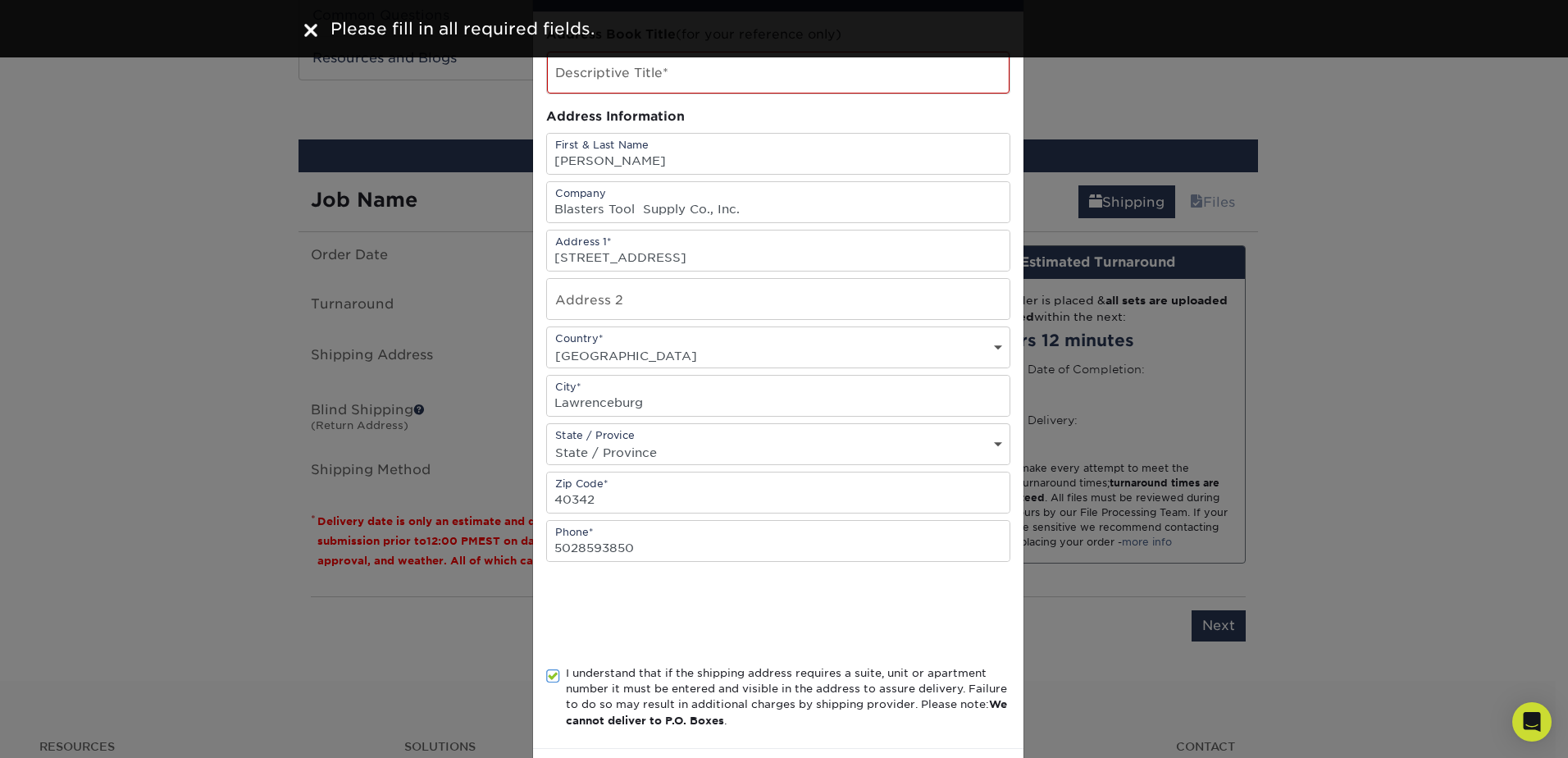
scroll to position [0, 0]
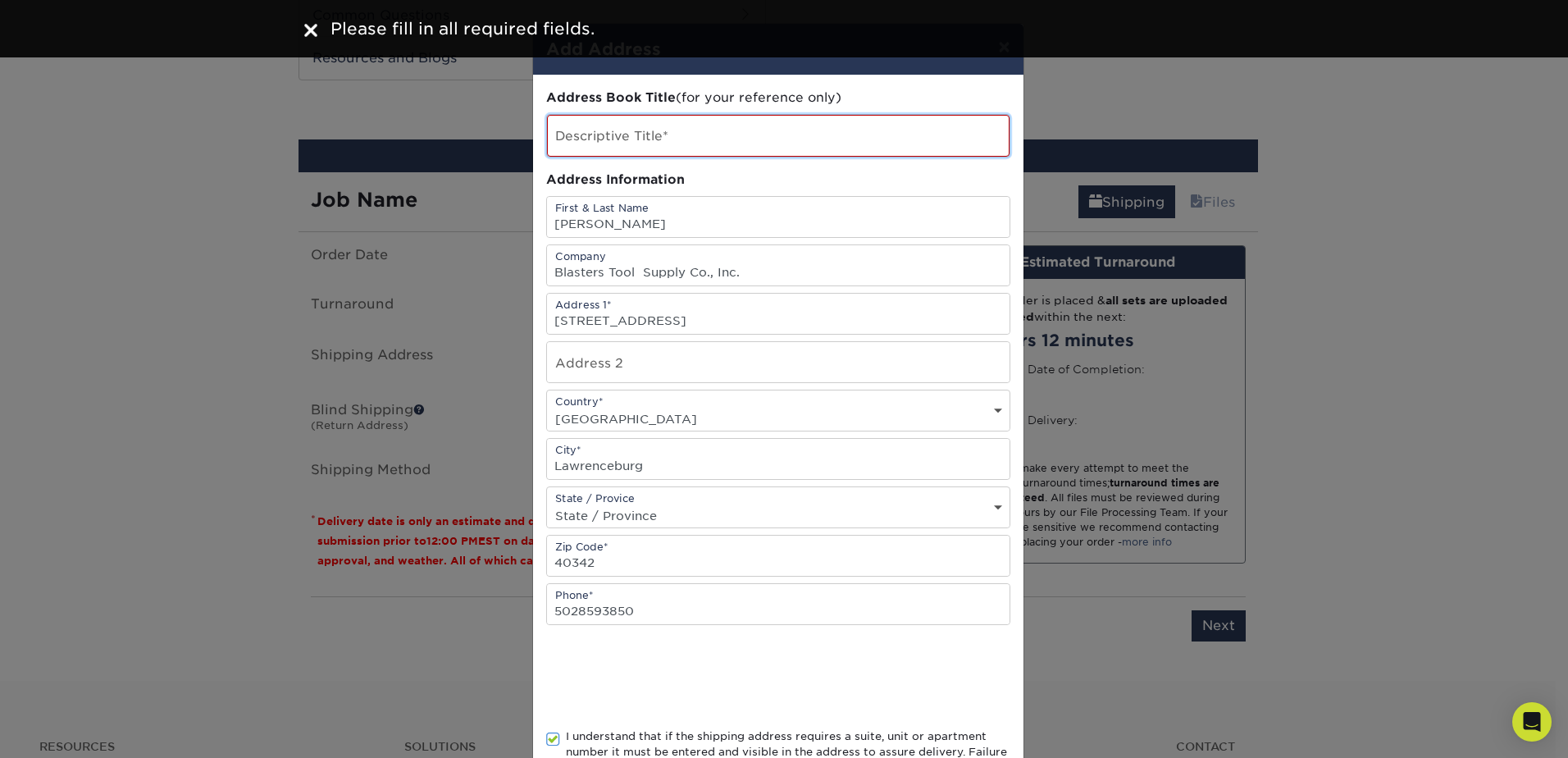
click at [603, 132] on input "text" at bounding box center [779, 135] width 463 height 42
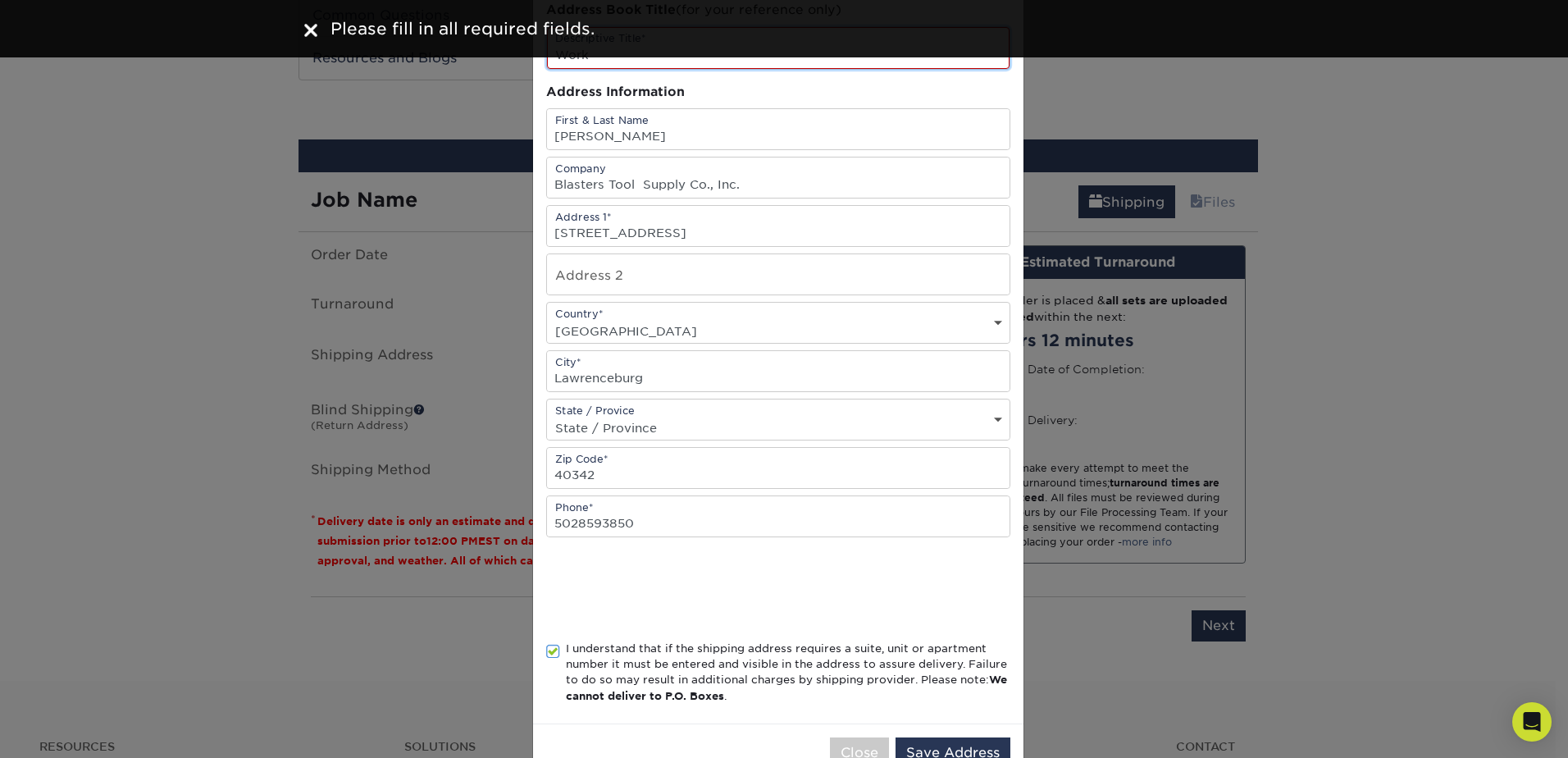
scroll to position [135, 0]
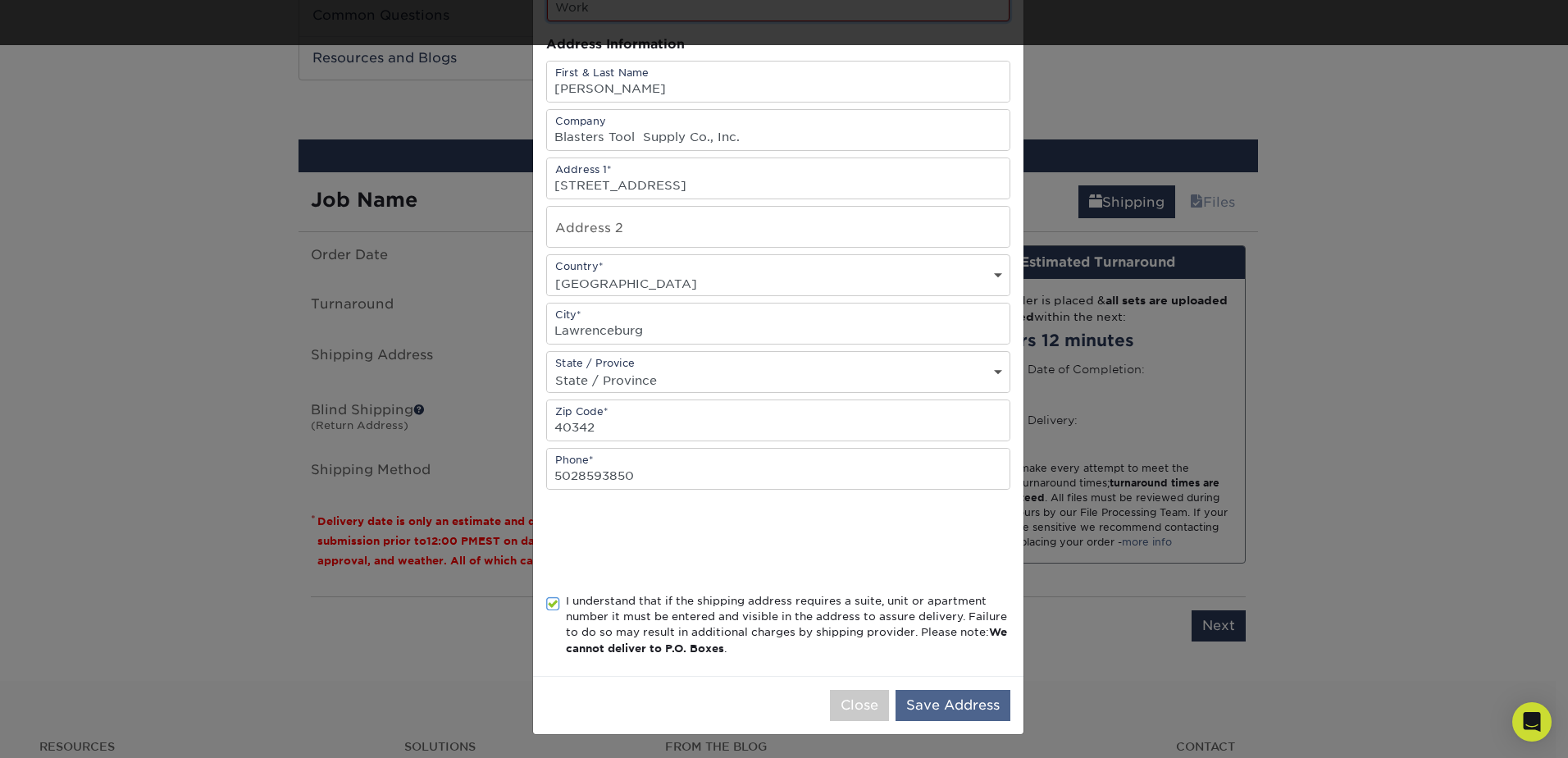
type input "Work"
click at [916, 708] on button "Save Address" at bounding box center [953, 705] width 115 height 31
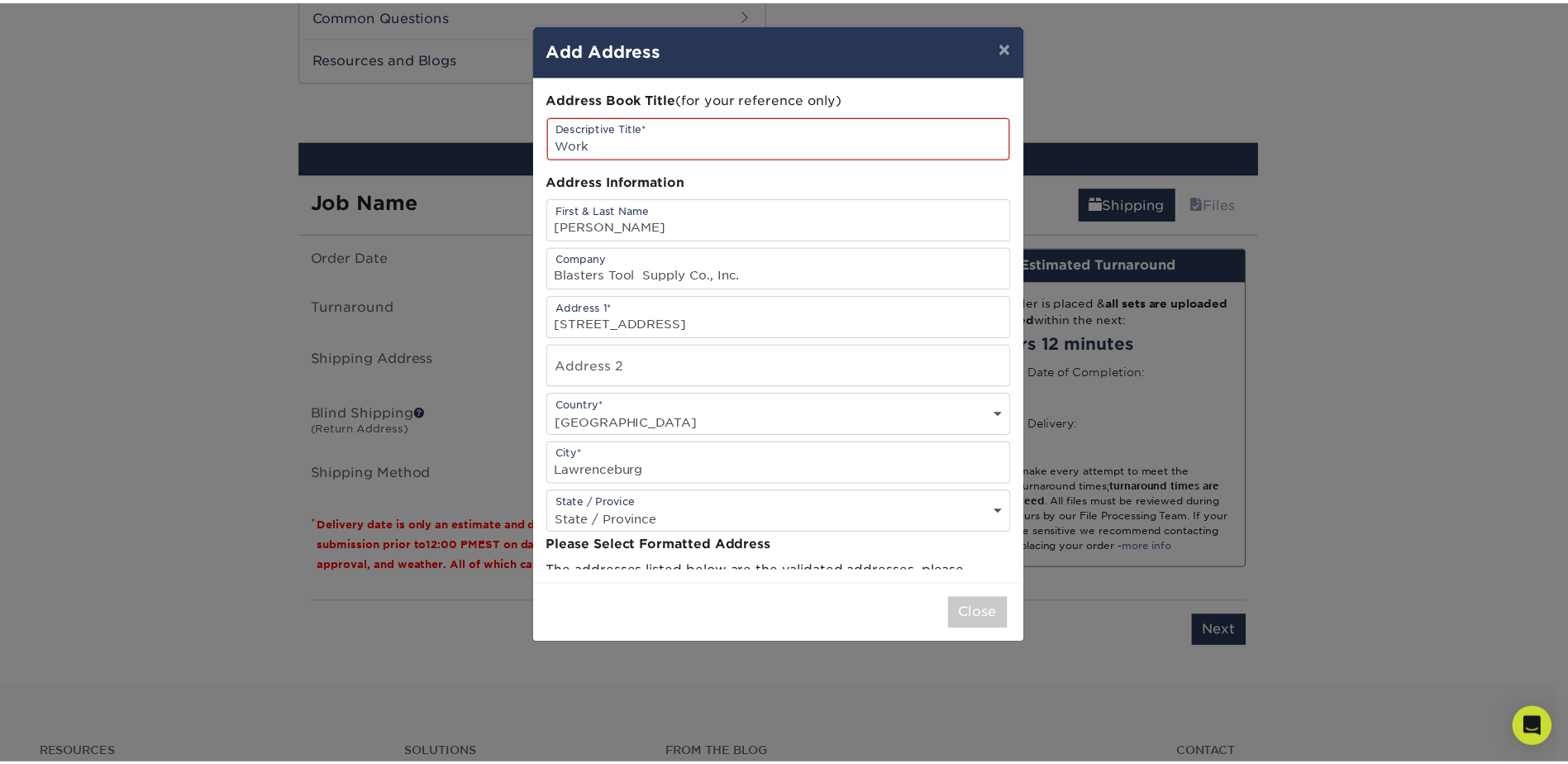
scroll to position [0, 0]
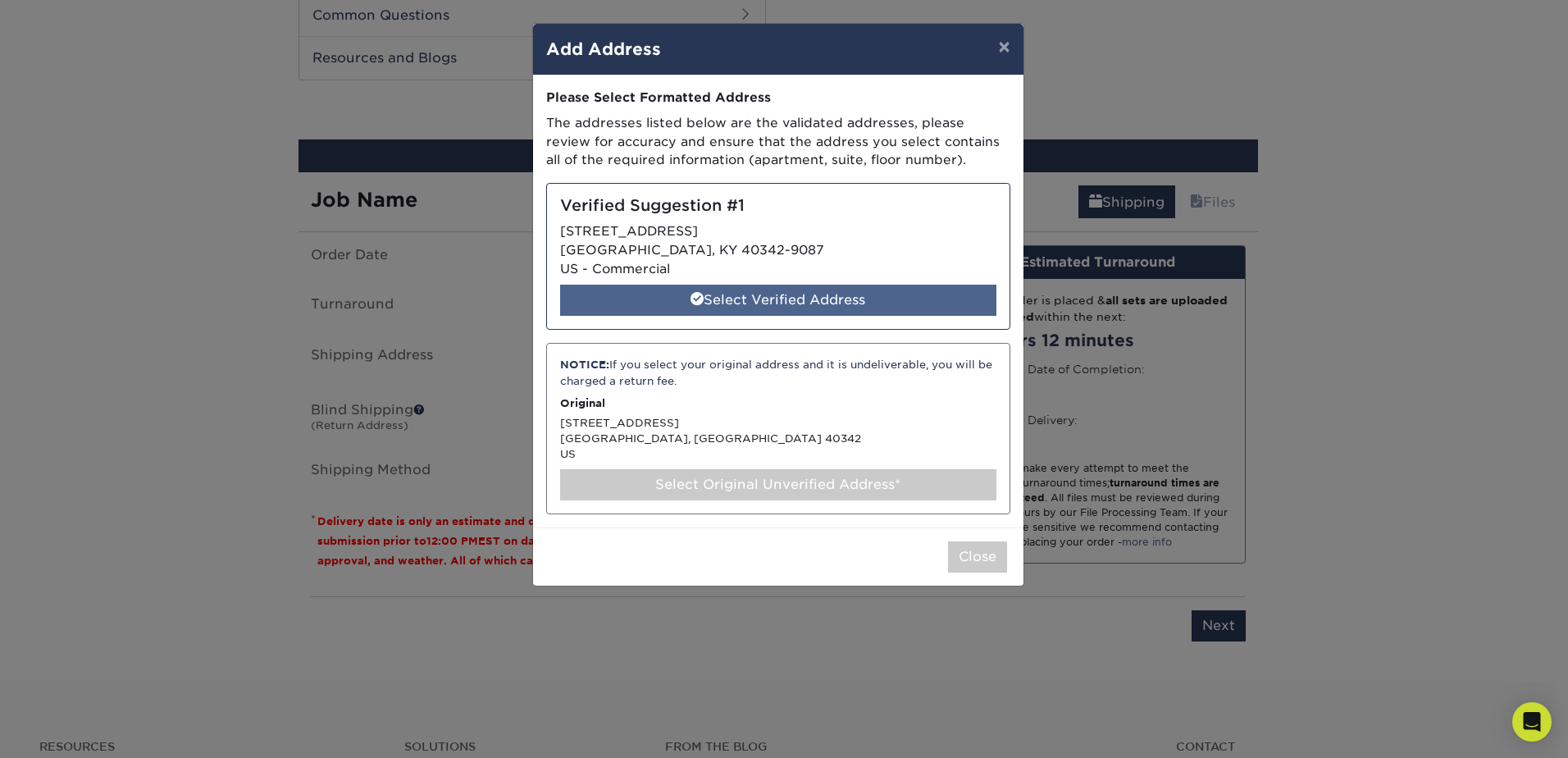
click at [794, 308] on div "Select Verified Address" at bounding box center [778, 299] width 436 height 31
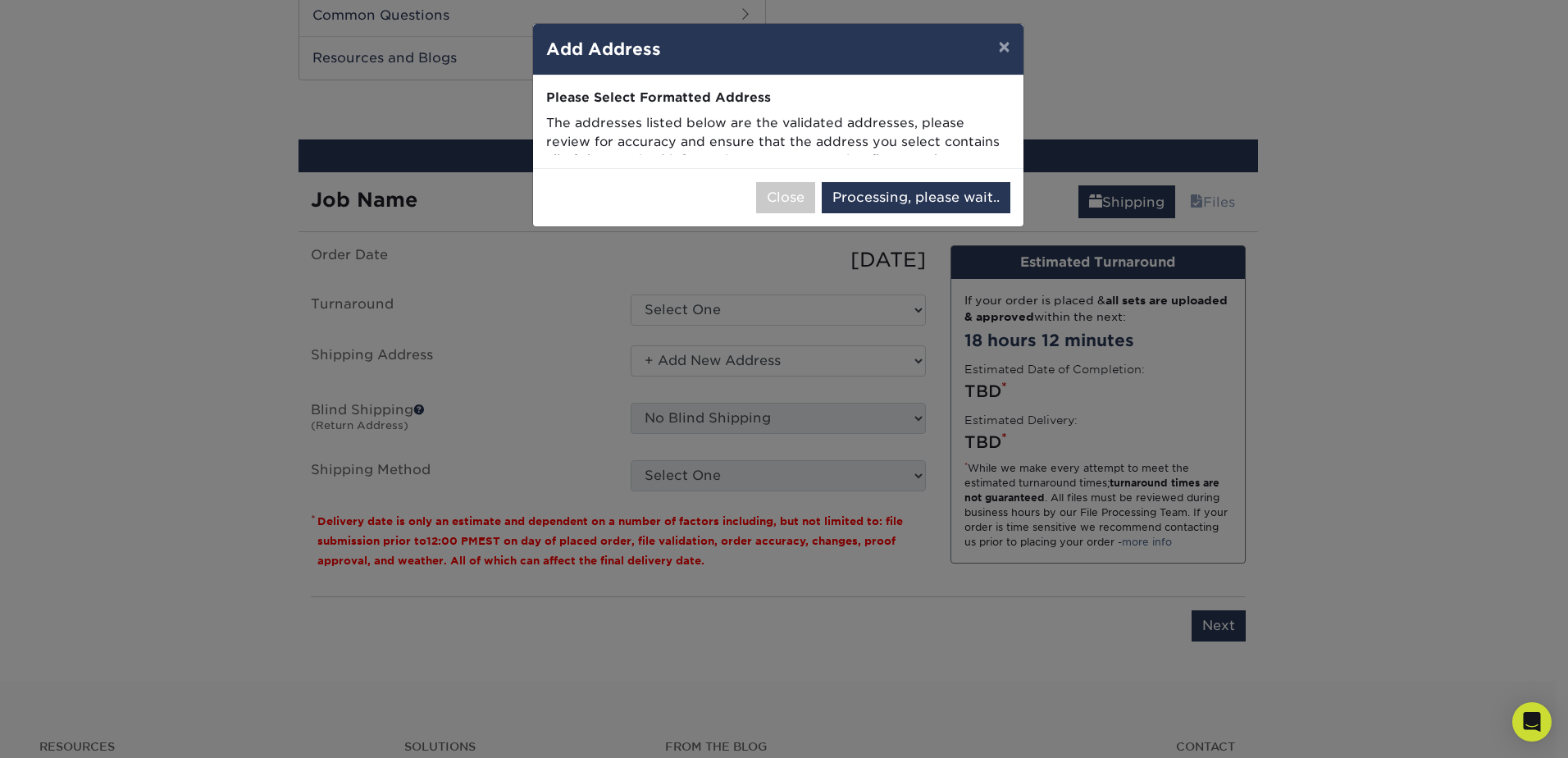
select select "286667"
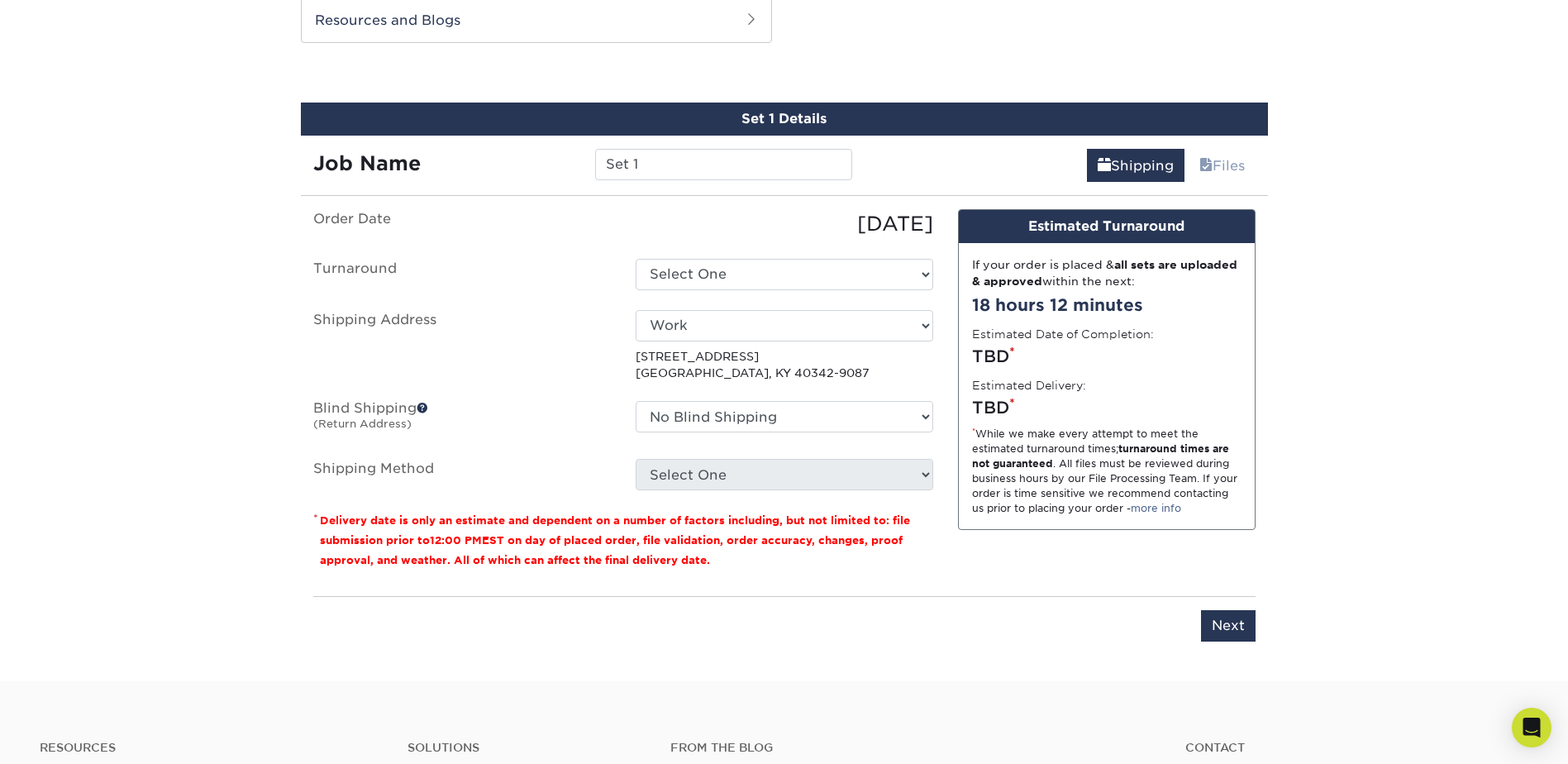
scroll to position [755, 0]
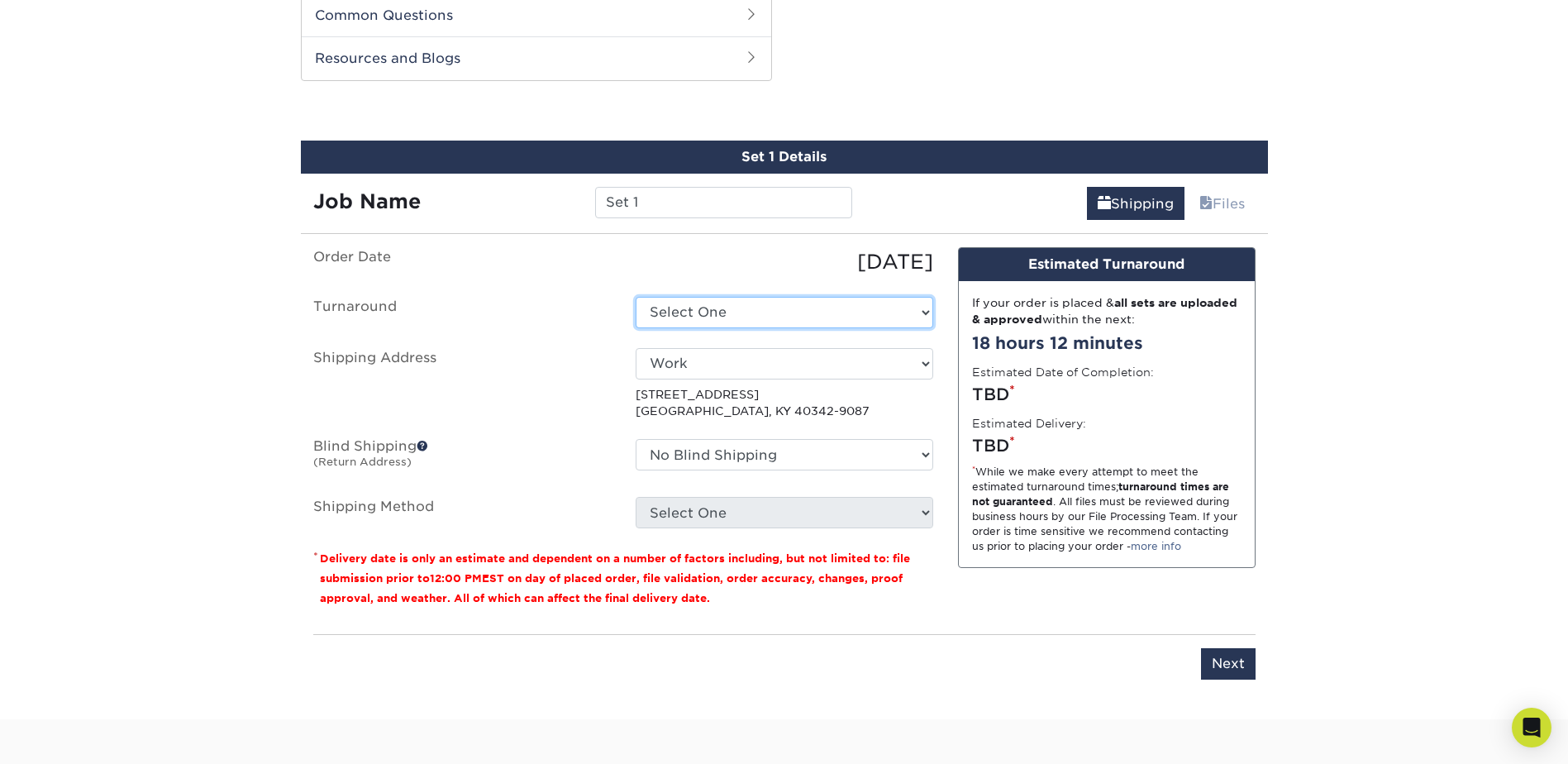
click at [718, 307] on select "Select One 2-4 Business Days" at bounding box center [784, 313] width 297 height 31
select select "b22753cd-b4b6-4a20-8fe1-7ffe14428ce0"
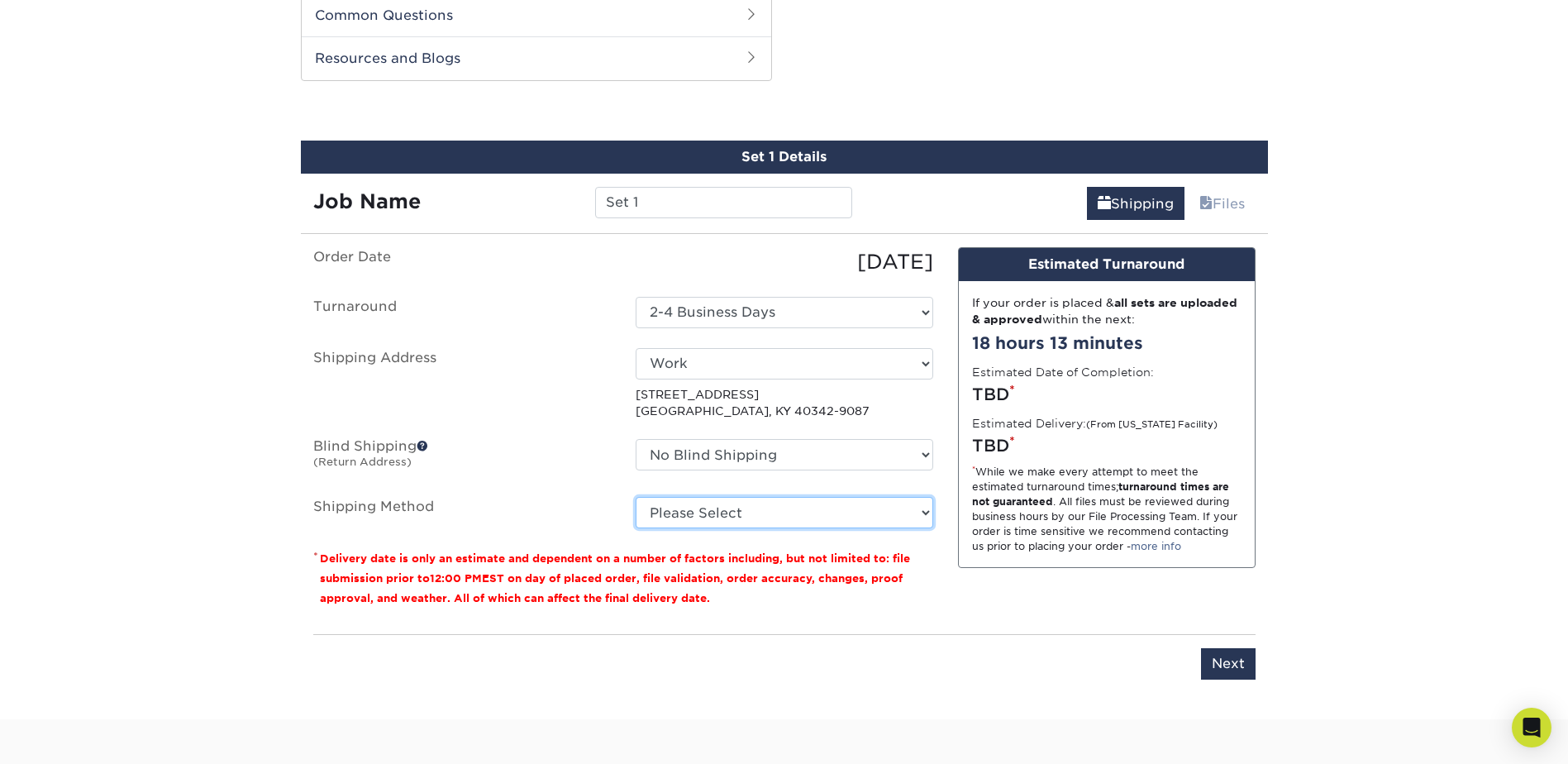
click at [922, 513] on select "Please Select Ground Shipping (+$22.56) 3 Day Shipping Service (+$34.24) 2 Day …" at bounding box center [784, 512] width 297 height 31
select select "01"
click at [635, 497] on select "Please Select Ground Shipping (+$22.56) 3 Day Shipping Service (+$34.24) 2 Day …" at bounding box center [784, 512] width 297 height 31
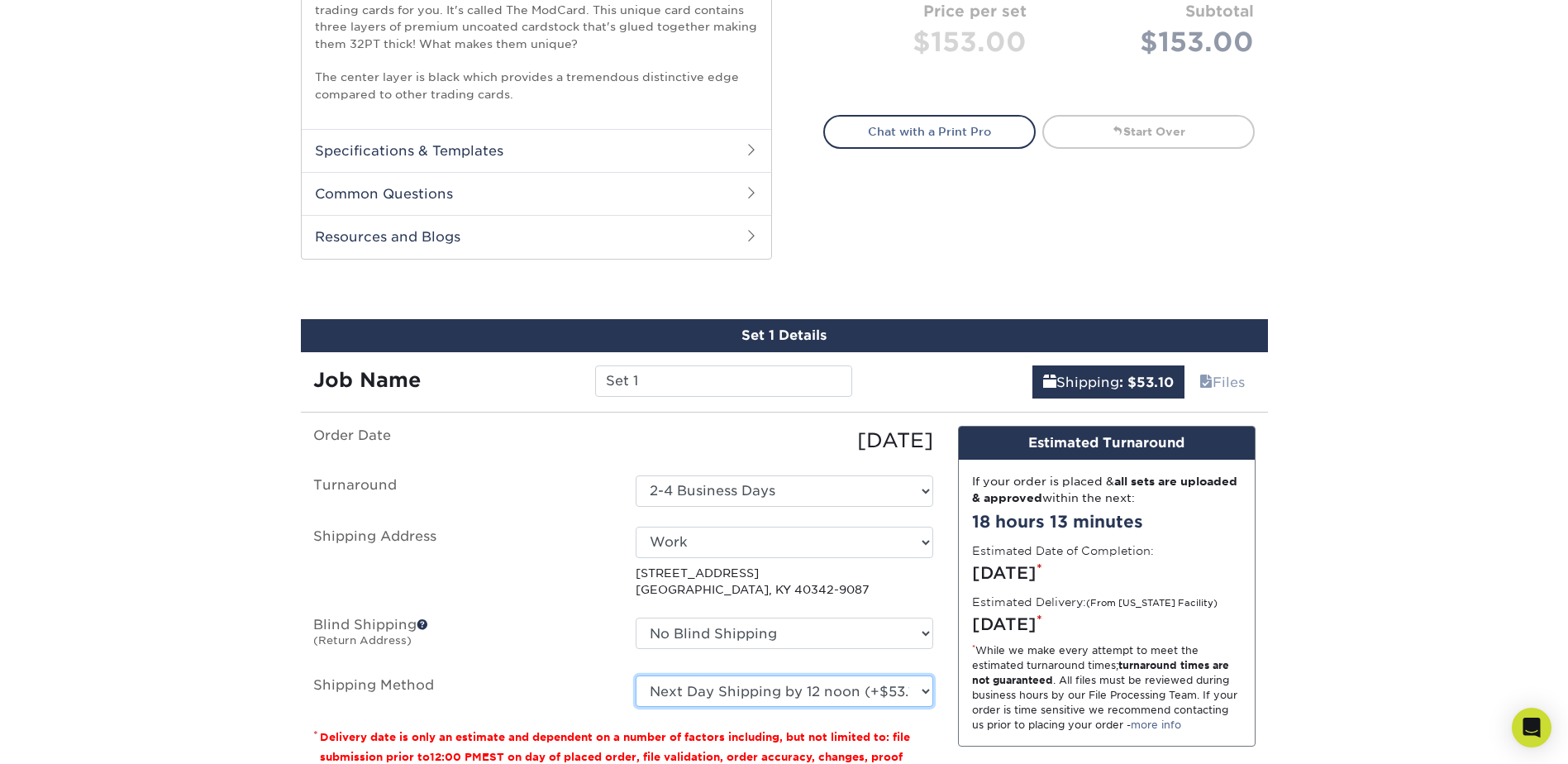
scroll to position [342, 0]
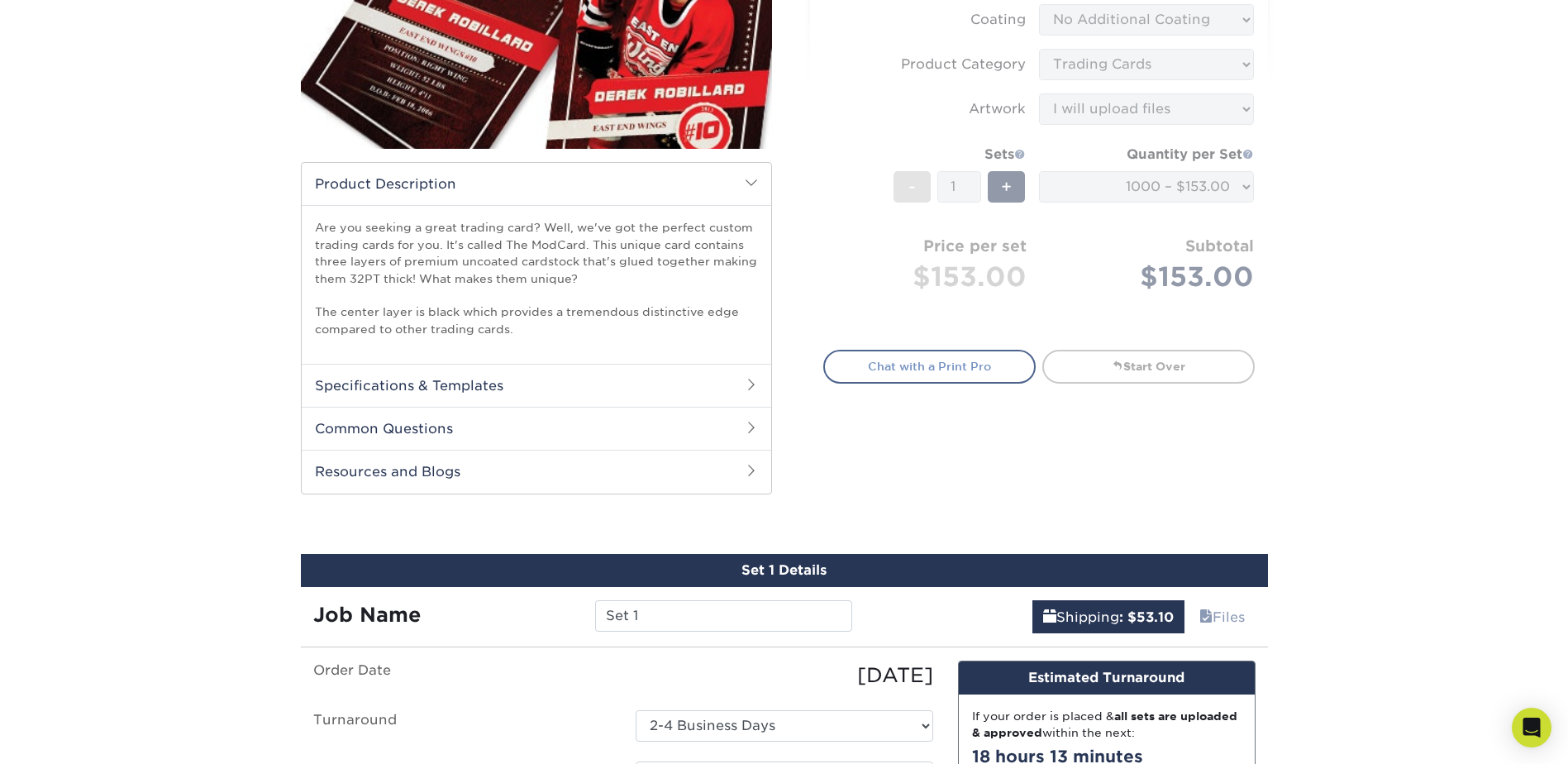
click at [958, 367] on link "Chat with a Print Pro" at bounding box center [929, 366] width 213 height 33
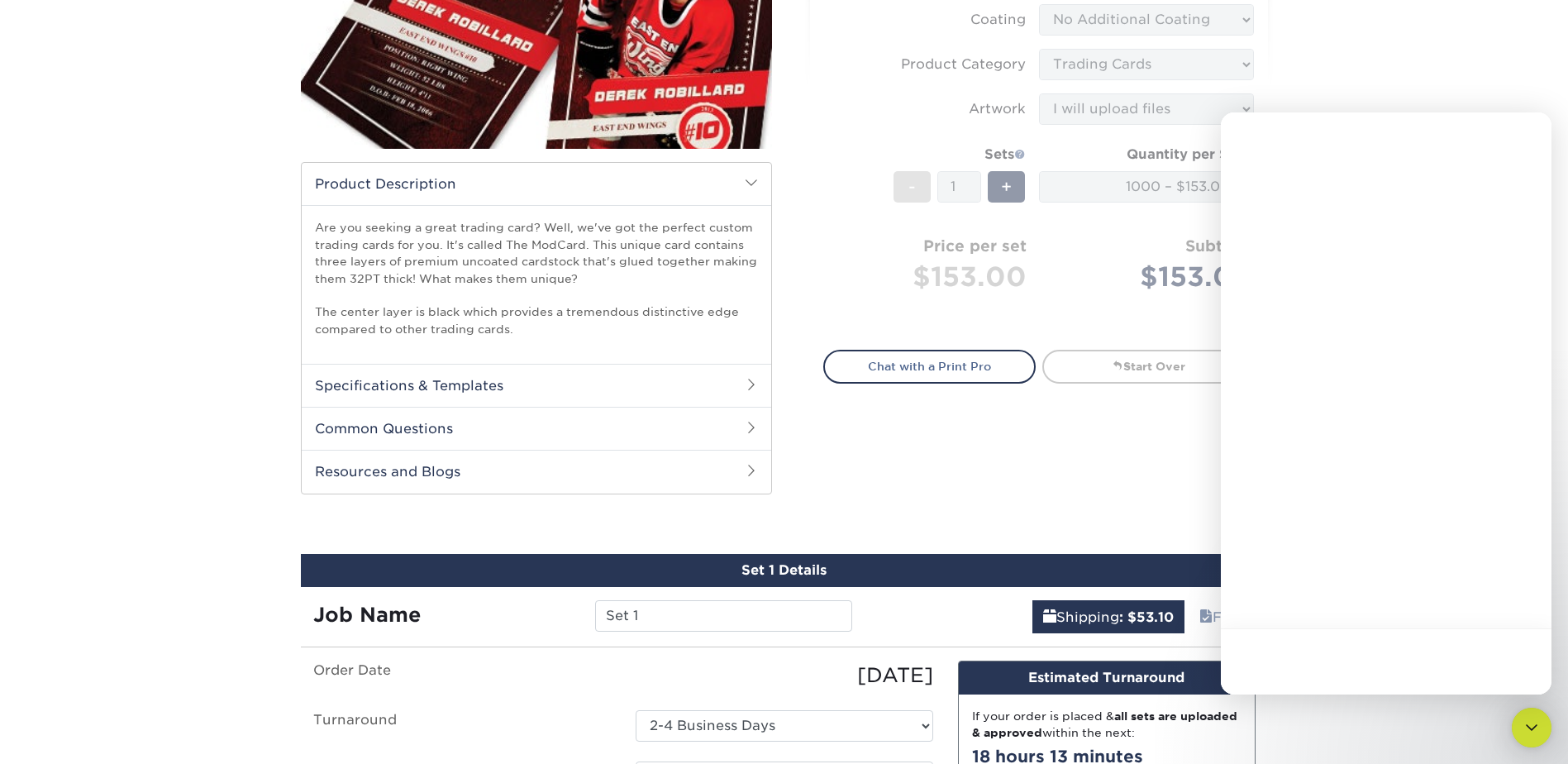
scroll to position [0, 0]
click at [1532, 133] on div "Close" at bounding box center [1525, 134] width 29 height 29
